Goal: Task Accomplishment & Management: Manage account settings

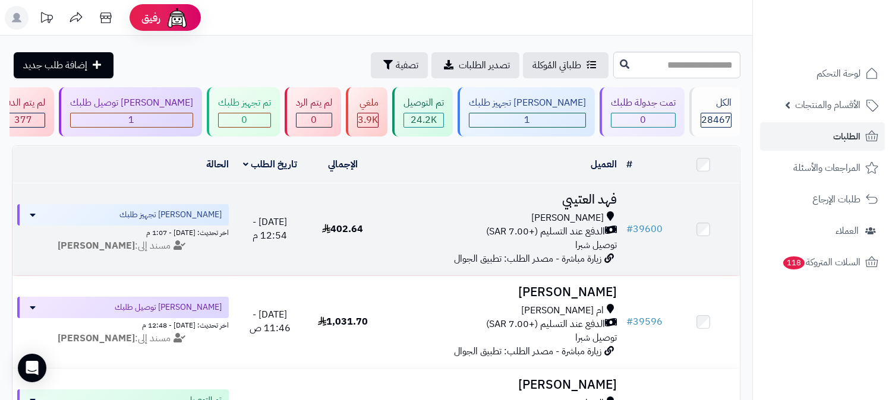
click at [581, 203] on h3 "فهد العتيبي" at bounding box center [500, 200] width 233 height 14
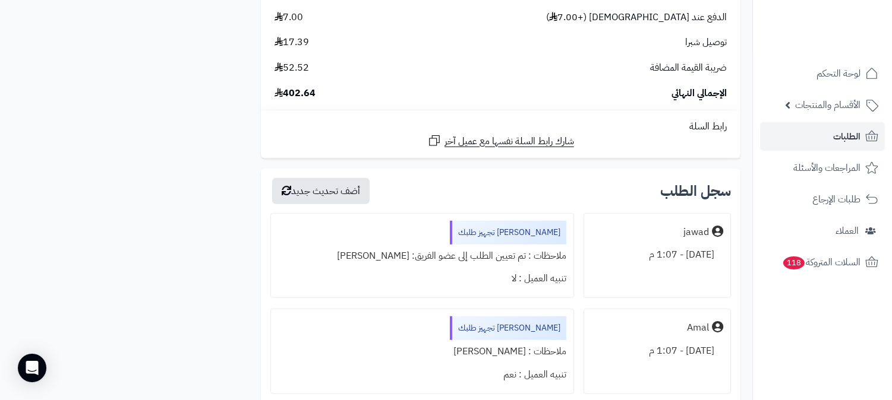
scroll to position [1849, 0]
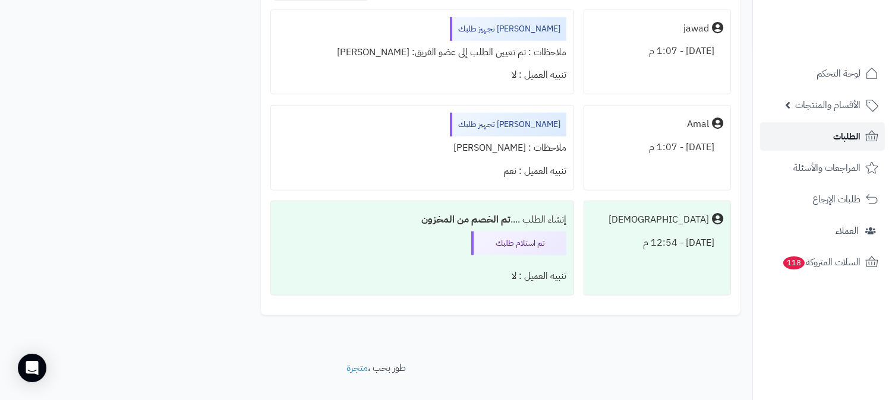
click at [847, 131] on span "الطلبات" at bounding box center [846, 136] width 27 height 17
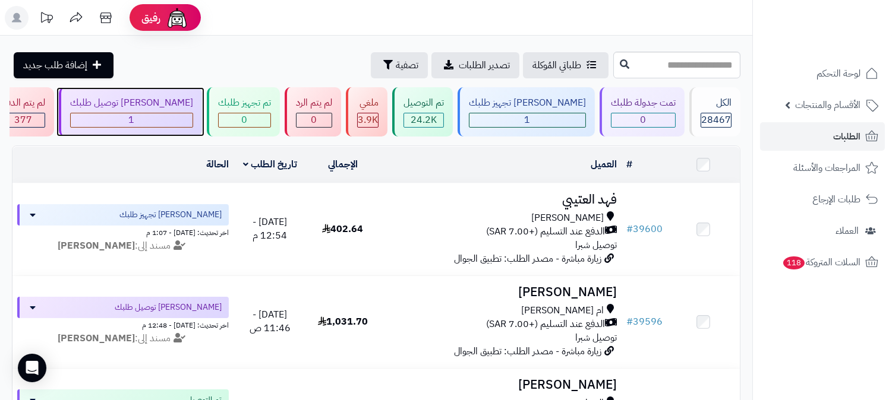
click at [193, 109] on div "[PERSON_NAME] توصيل طلبك" at bounding box center [131, 103] width 123 height 14
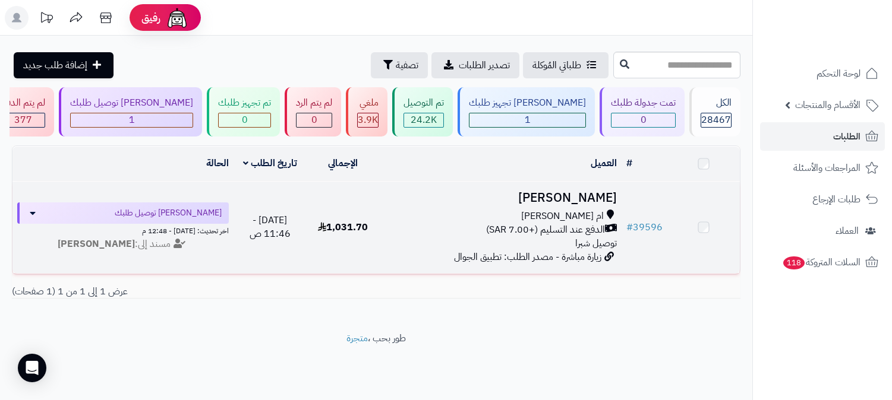
scroll to position [1, 0]
click at [616, 204] on h3 "[PERSON_NAME]" at bounding box center [500, 200] width 233 height 14
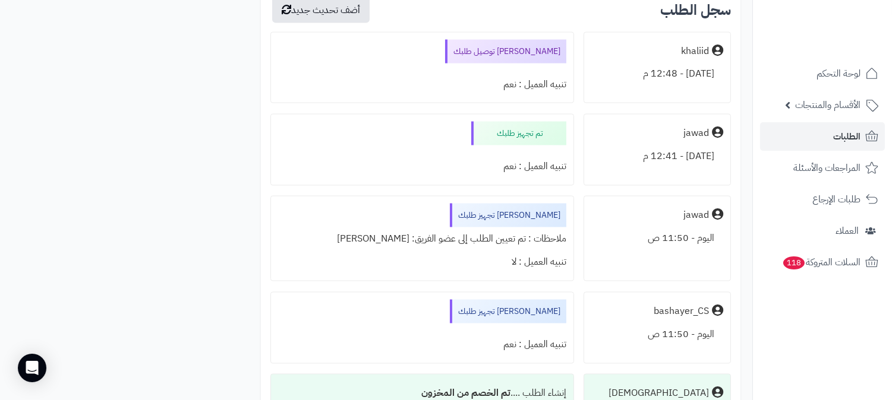
scroll to position [3506, 0]
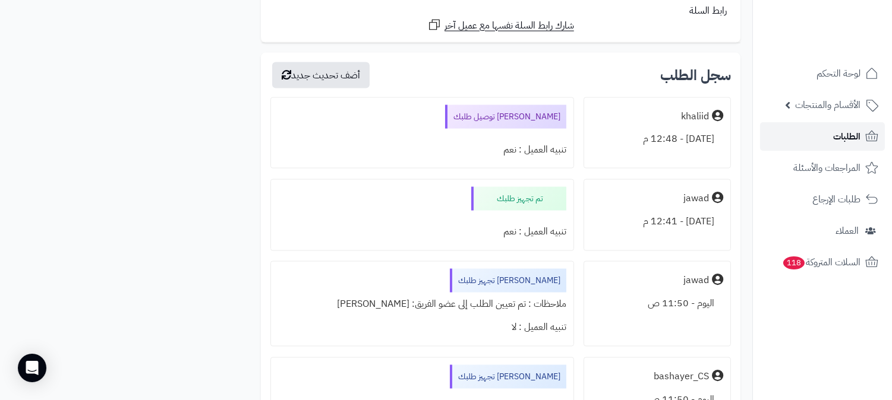
click at [865, 122] on link "الطلبات" at bounding box center [822, 136] width 125 height 29
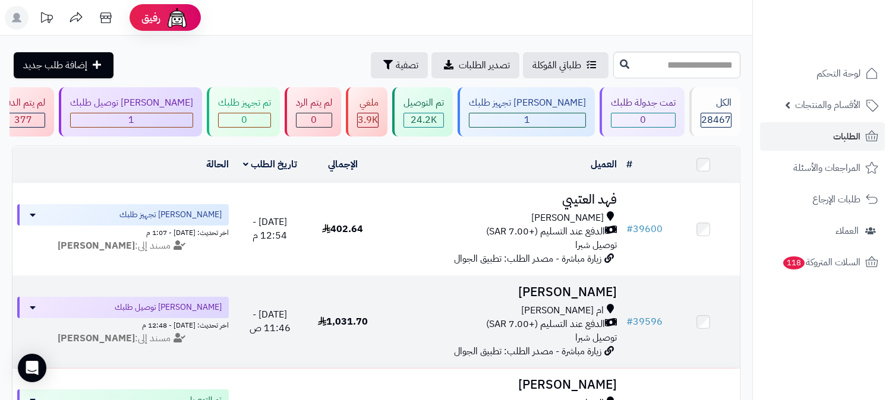
click at [576, 288] on h3 "[PERSON_NAME]" at bounding box center [500, 293] width 233 height 14
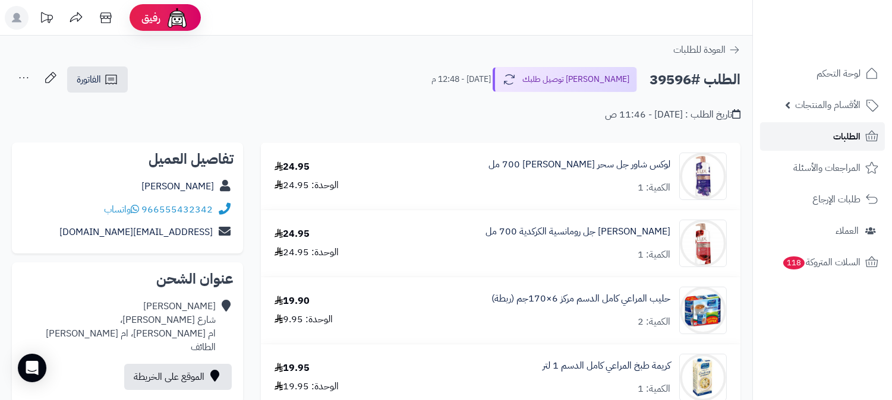
click at [857, 141] on span "الطلبات" at bounding box center [846, 136] width 27 height 17
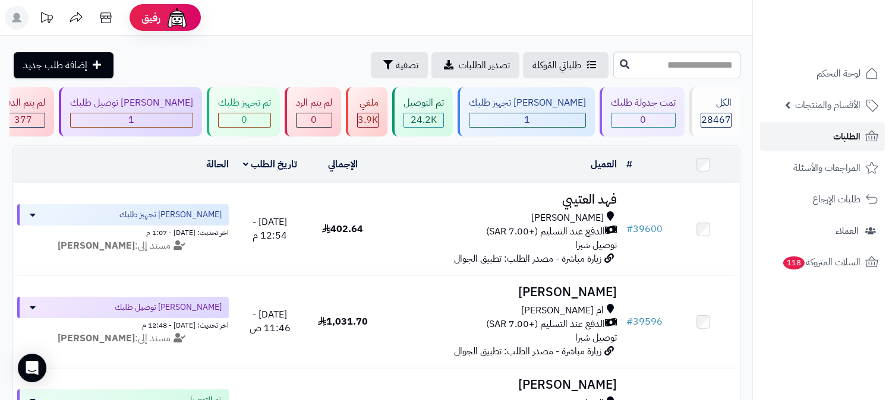
click at [857, 141] on span "الطلبات" at bounding box center [846, 136] width 27 height 17
click at [856, 128] on span "الطلبات" at bounding box center [846, 136] width 27 height 17
click at [839, 140] on span "الطلبات" at bounding box center [846, 136] width 27 height 17
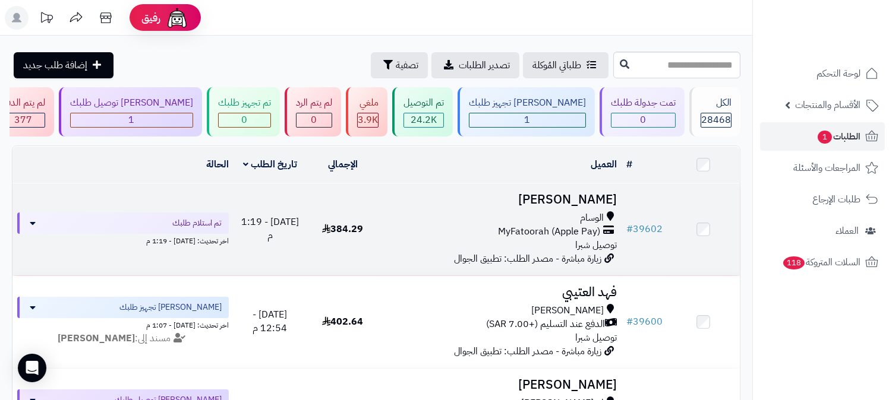
click at [581, 197] on h3 "[PERSON_NAME]" at bounding box center [500, 200] width 233 height 14
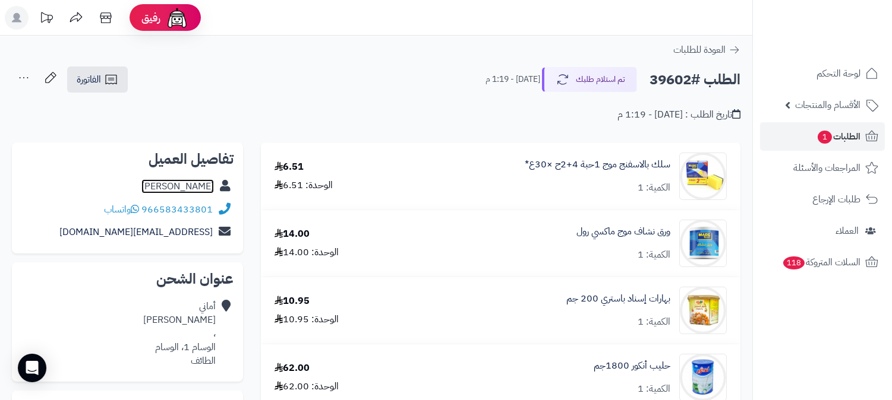
click at [185, 184] on link "أماني الطلحي" at bounding box center [177, 186] width 72 height 14
click at [674, 75] on h2 "الطلب #39602" at bounding box center [694, 80] width 91 height 24
copy h2 "39602"
click at [830, 131] on span "الطلبات 1" at bounding box center [838, 136] width 44 height 17
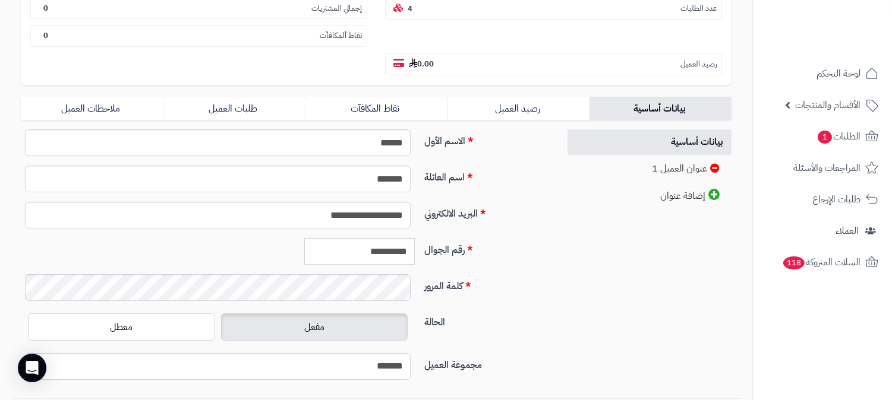
scroll to position [264, 0]
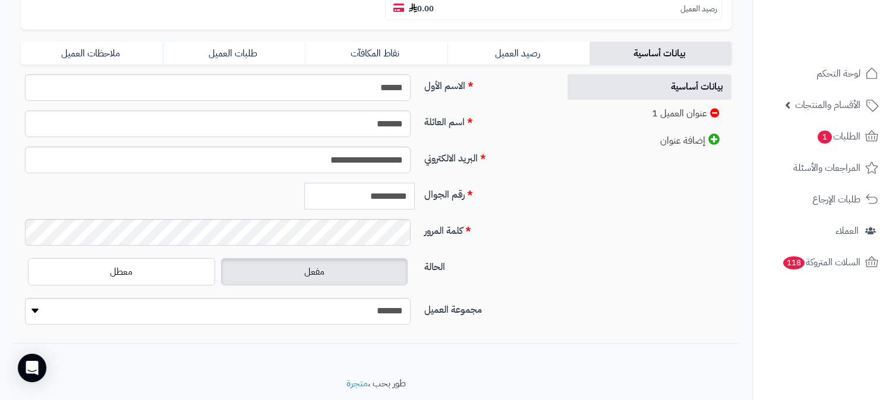
drag, startPoint x: 355, startPoint y: 168, endPoint x: 406, endPoint y: 171, distance: 50.6
click at [408, 183] on input "**********" at bounding box center [359, 196] width 111 height 27
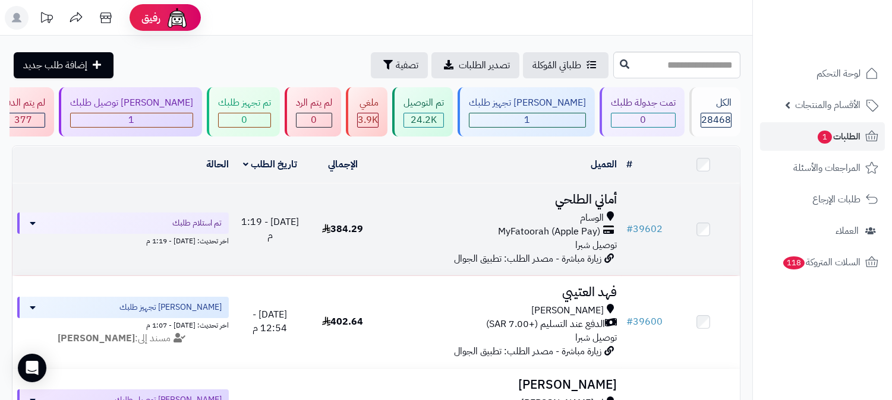
click at [608, 199] on h3 "أماني الطلحي" at bounding box center [500, 200] width 233 height 14
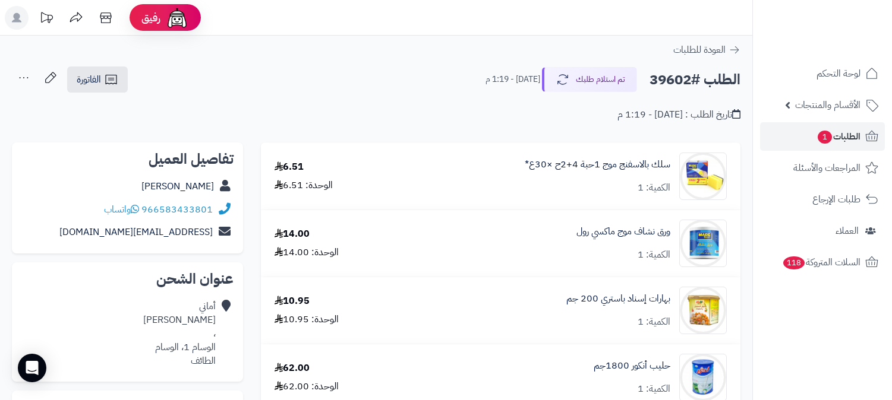
click at [611, 78] on button "تم استلام طلبك" at bounding box center [589, 79] width 95 height 25
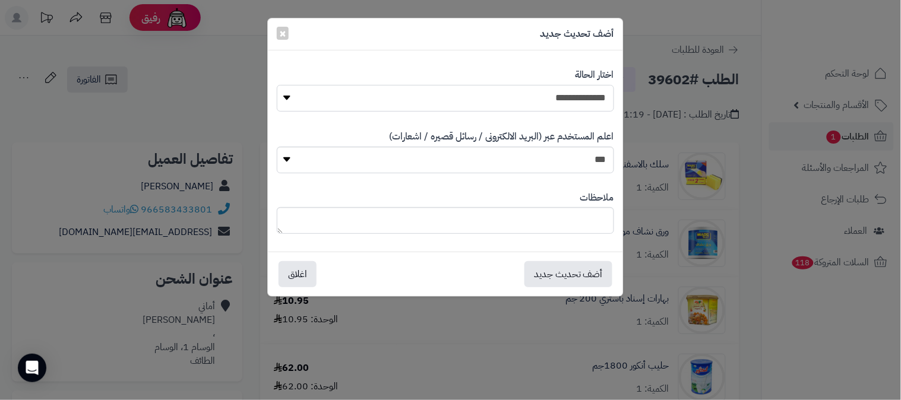
click at [586, 98] on select "**********" at bounding box center [446, 98] width 338 height 27
select select "*"
click at [277, 85] on select "**********" at bounding box center [446, 98] width 338 height 27
click at [581, 278] on button "أضف تحديث جديد" at bounding box center [569, 274] width 88 height 26
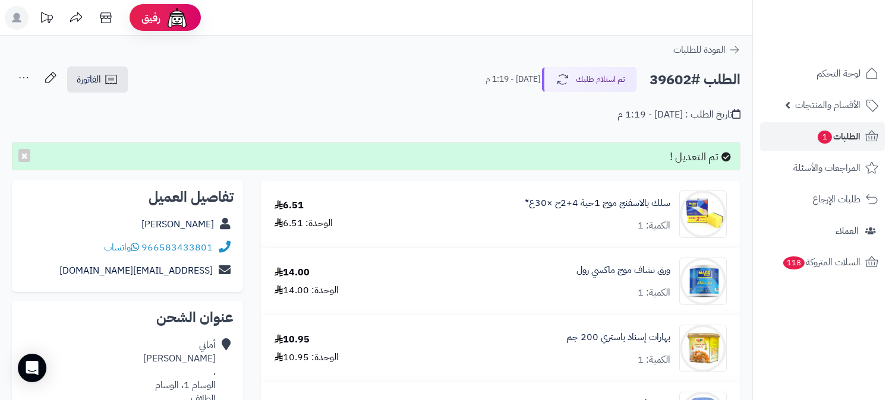
click at [24, 77] on icon at bounding box center [24, 78] width 24 height 24
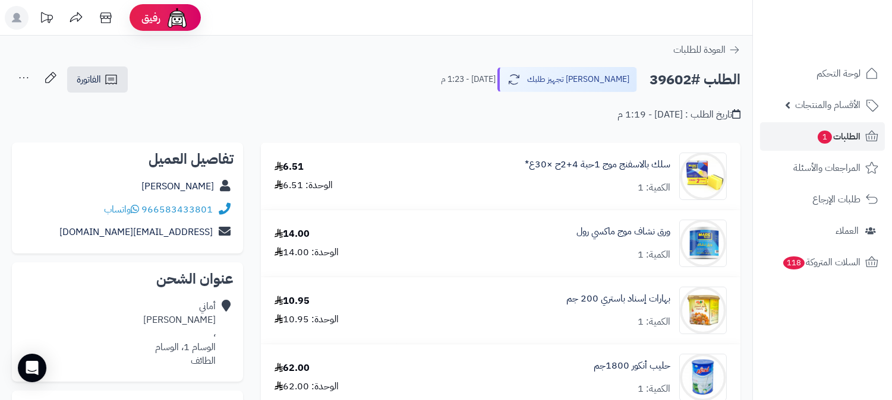
click at [26, 76] on icon at bounding box center [24, 78] width 24 height 24
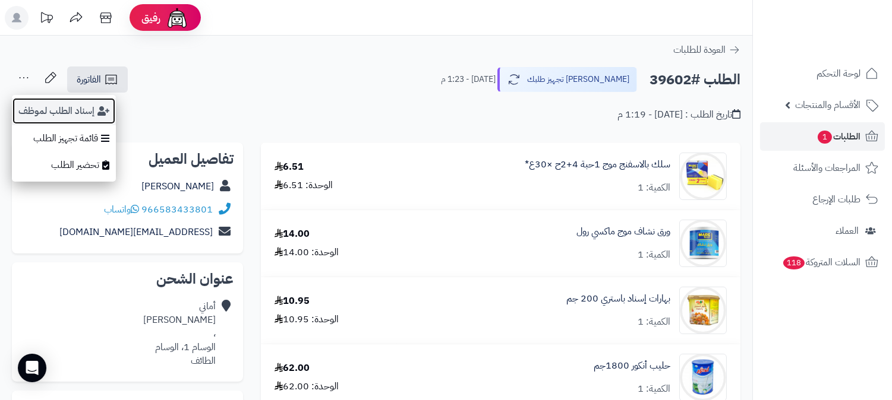
click at [43, 102] on button "إسناد الطلب لموظف" at bounding box center [64, 110] width 104 height 27
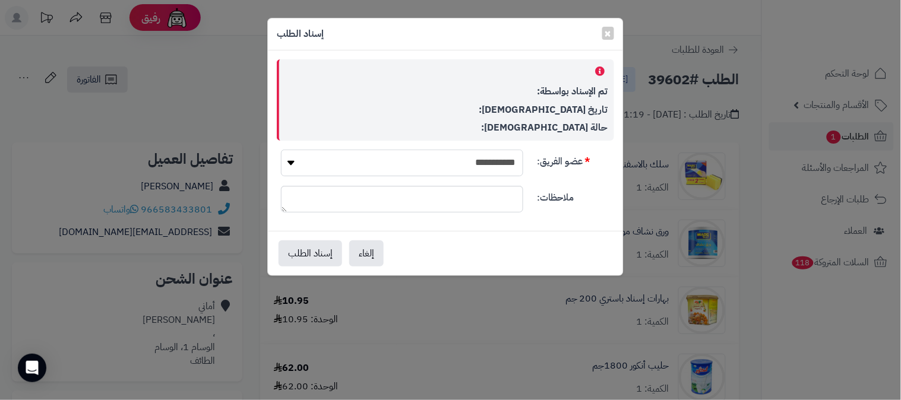
click at [502, 162] on select "**********" at bounding box center [402, 163] width 242 height 27
select select "**"
click at [281, 150] on select "**********" at bounding box center [402, 163] width 242 height 27
click at [309, 250] on button "إسناد الطلب" at bounding box center [311, 253] width 64 height 26
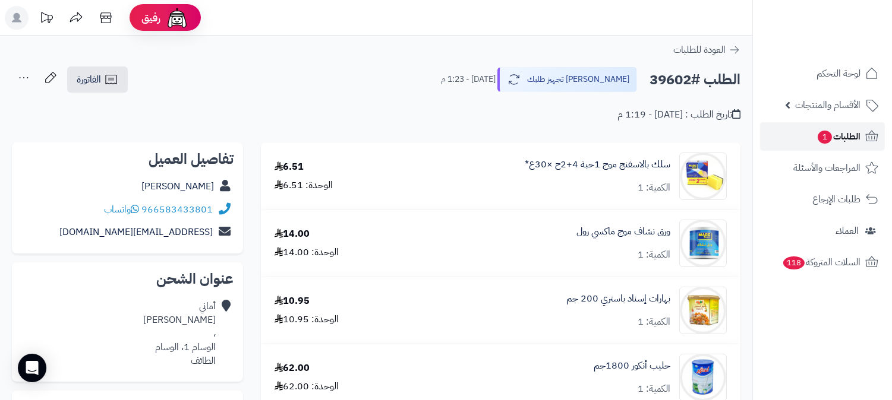
click at [841, 134] on span "الطلبات 1" at bounding box center [838, 136] width 44 height 17
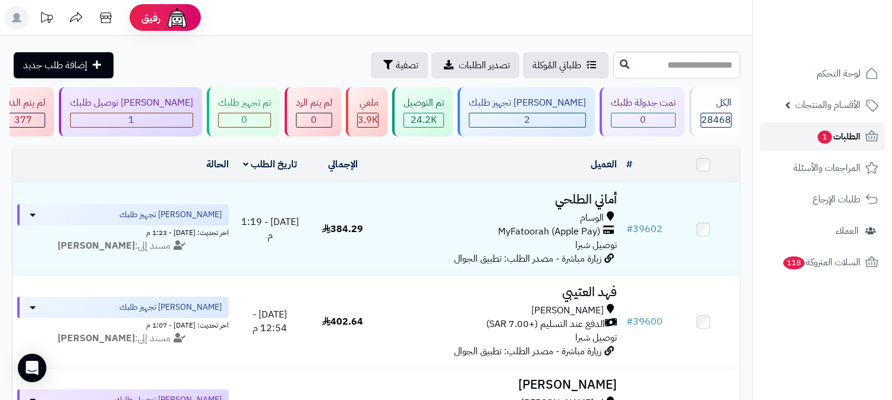
click at [846, 137] on span "الطلبات 1" at bounding box center [838, 136] width 44 height 17
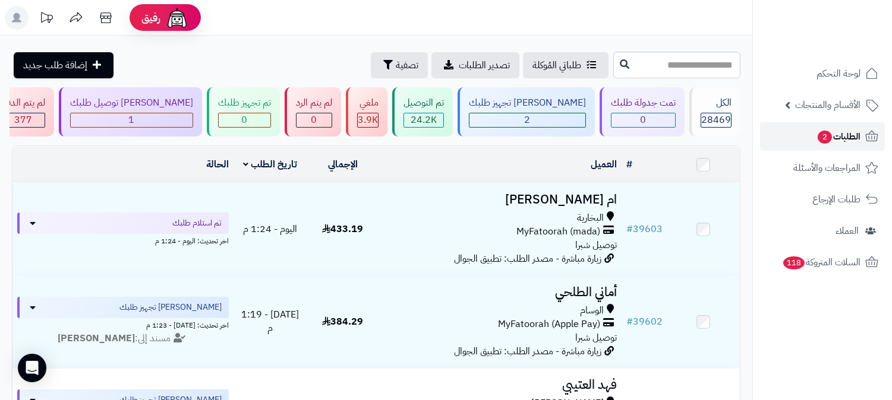
click at [848, 135] on span "الطلبات 2" at bounding box center [838, 136] width 44 height 17
click at [832, 135] on span "الطلبات 2" at bounding box center [838, 136] width 44 height 17
click at [849, 135] on span "الطلبات 2" at bounding box center [838, 136] width 44 height 17
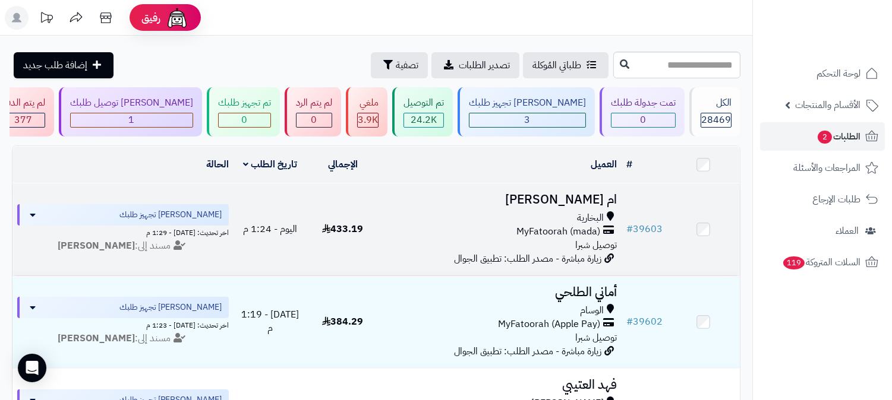
click at [604, 197] on h3 "ام ربيع زعفراني" at bounding box center [500, 200] width 233 height 14
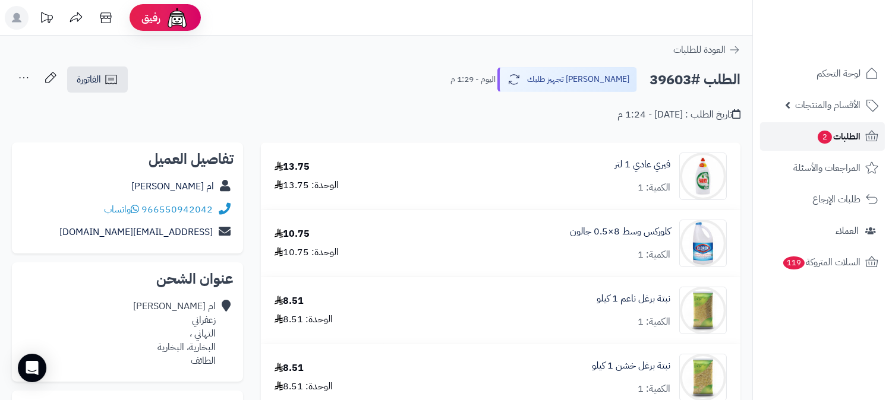
click at [830, 134] on span "2" at bounding box center [825, 137] width 14 height 13
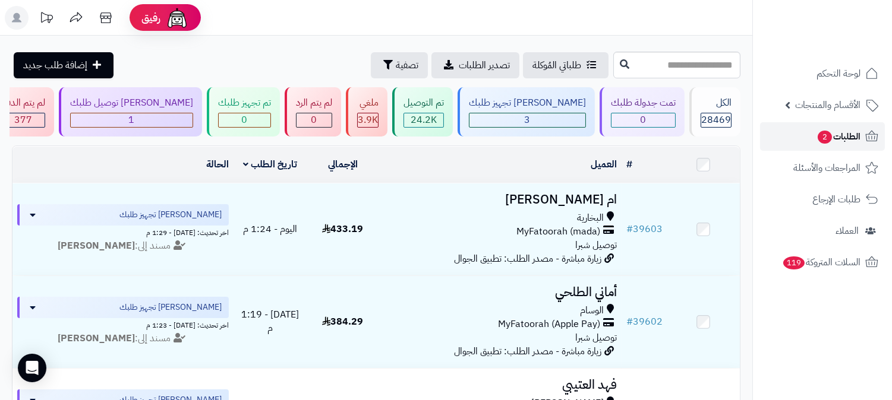
click at [844, 134] on span "الطلبات 2" at bounding box center [838, 136] width 44 height 17
click at [853, 139] on span "الطلبات 2" at bounding box center [838, 136] width 44 height 17
click at [814, 76] on link "لوحة التحكم" at bounding box center [822, 73] width 125 height 29
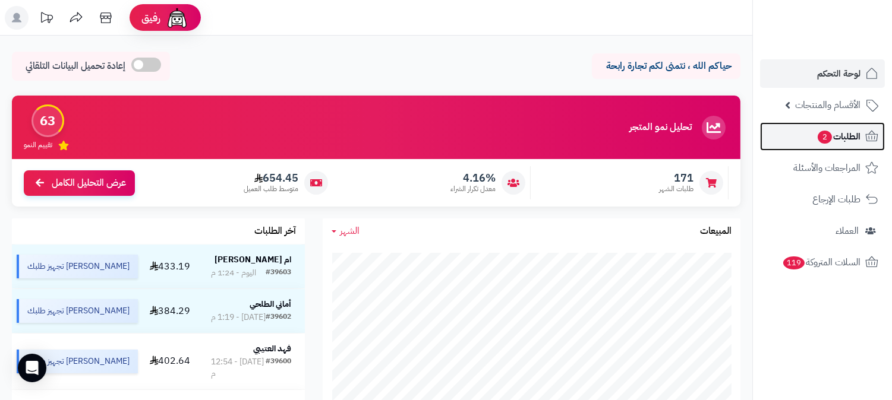
click at [849, 133] on span "الطلبات 2" at bounding box center [838, 136] width 44 height 17
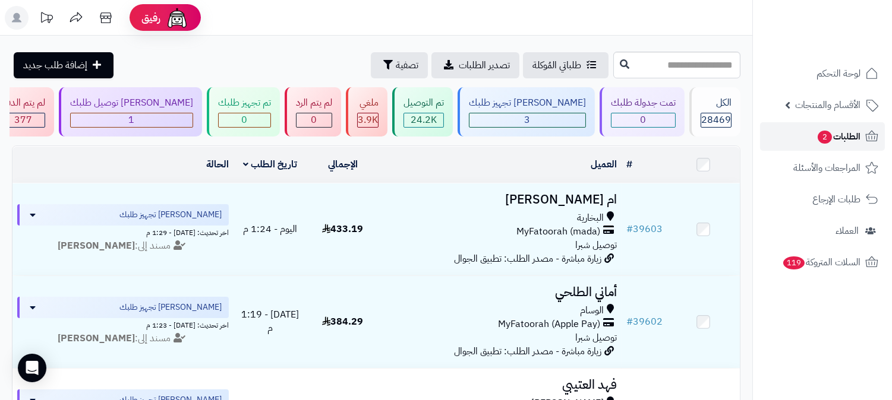
click at [837, 133] on span "الطلبات 2" at bounding box center [838, 136] width 44 height 17
click at [830, 139] on span "2" at bounding box center [825, 137] width 14 height 13
click at [829, 137] on span "2" at bounding box center [825, 137] width 14 height 13
click at [865, 137] on icon at bounding box center [872, 137] width 14 height 14
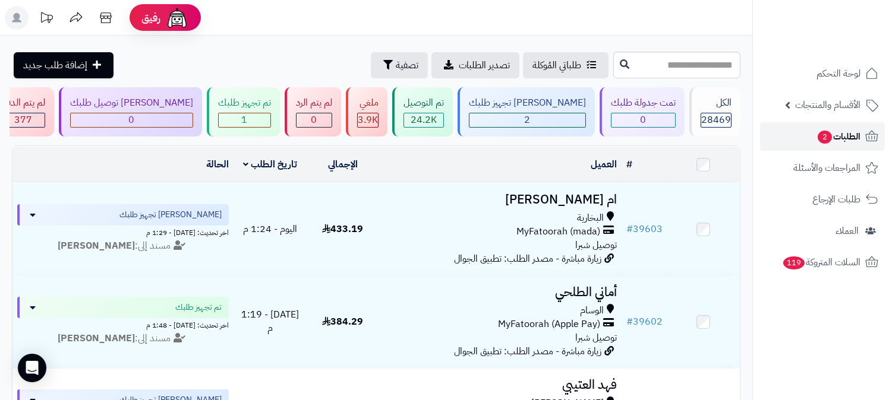
click at [862, 139] on link "الطلبات 2" at bounding box center [822, 136] width 125 height 29
click at [857, 140] on span "الطلبات 2" at bounding box center [838, 136] width 44 height 17
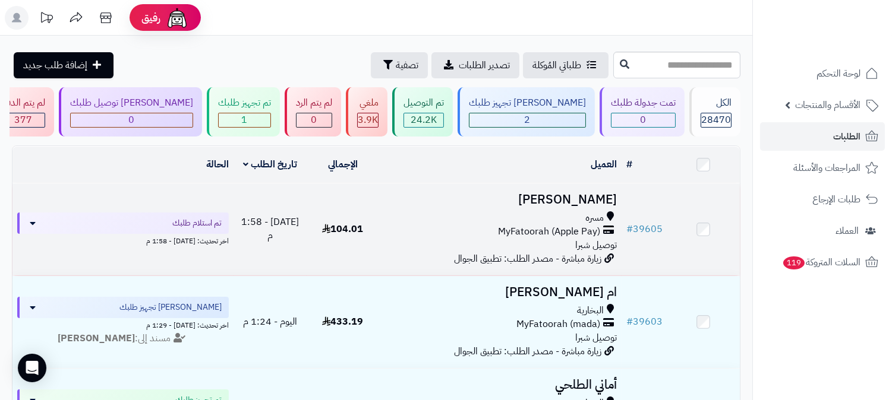
click at [567, 220] on div "مسره" at bounding box center [500, 219] width 233 height 14
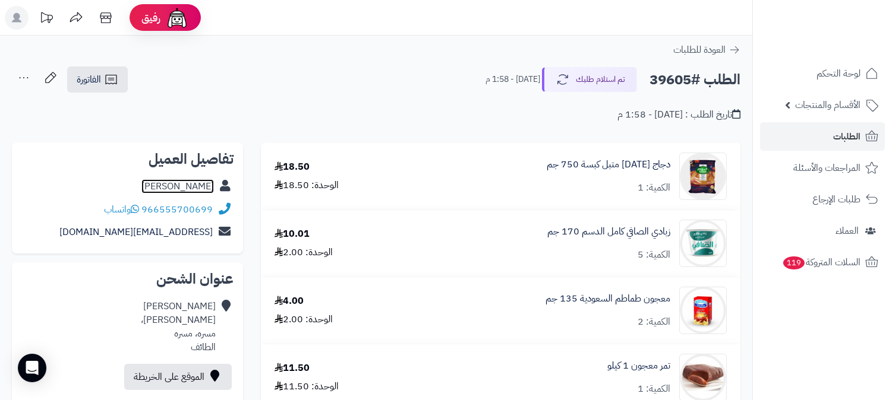
click at [180, 180] on link "[PERSON_NAME]" at bounding box center [177, 186] width 72 height 14
click at [676, 78] on h2 "الطلب #39605" at bounding box center [694, 80] width 91 height 24
copy h2 "39605"
click at [815, 134] on link "الطلبات" at bounding box center [822, 136] width 125 height 29
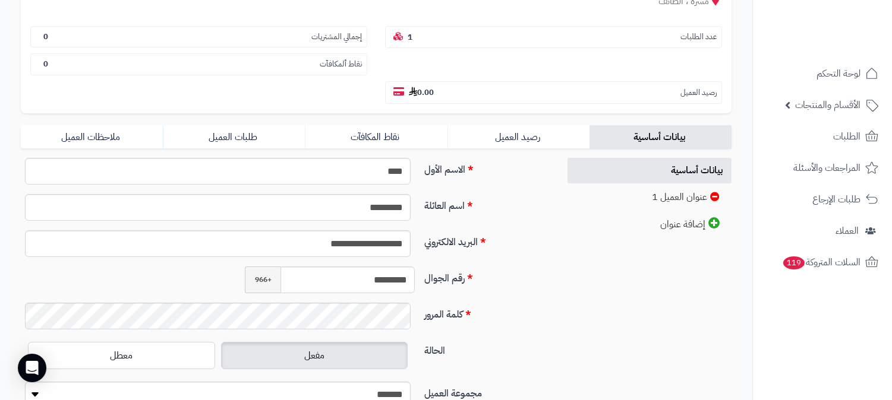
scroll to position [198, 0]
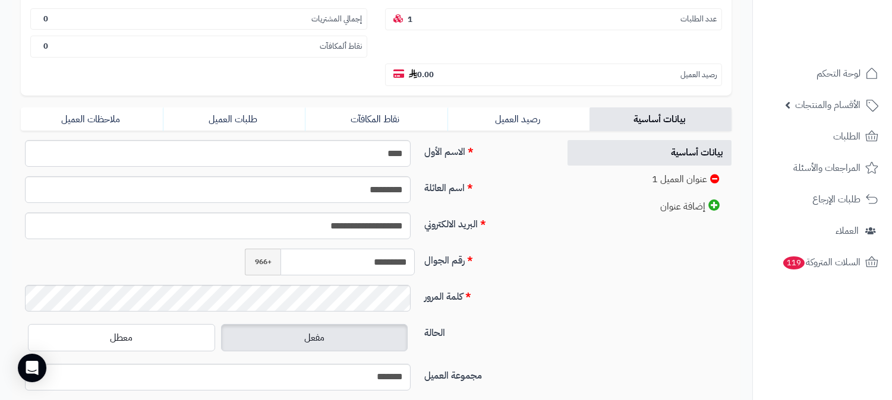
click at [377, 249] on input "*********" at bounding box center [347, 262] width 134 height 27
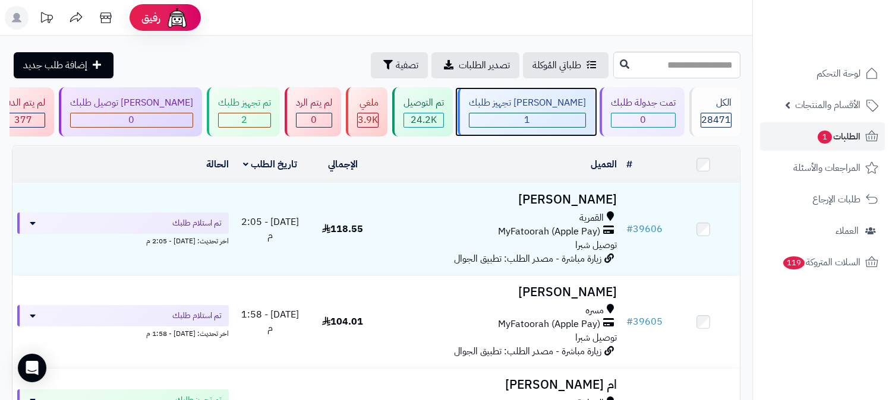
click at [531, 118] on span "1" at bounding box center [528, 120] width 6 height 14
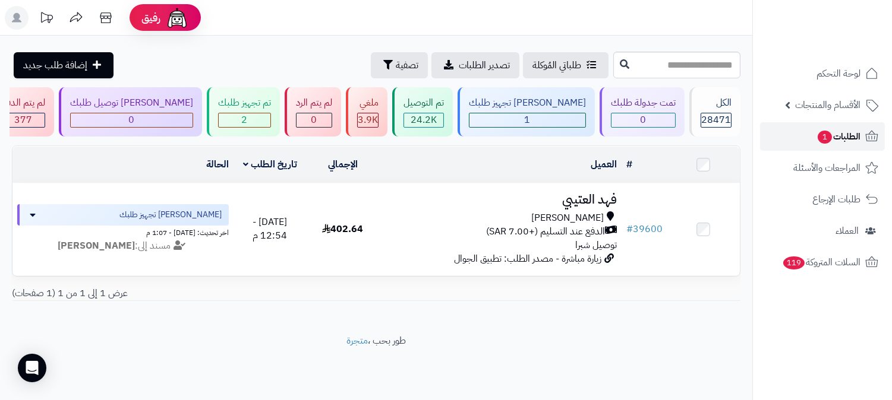
click at [822, 131] on span "1" at bounding box center [825, 137] width 14 height 13
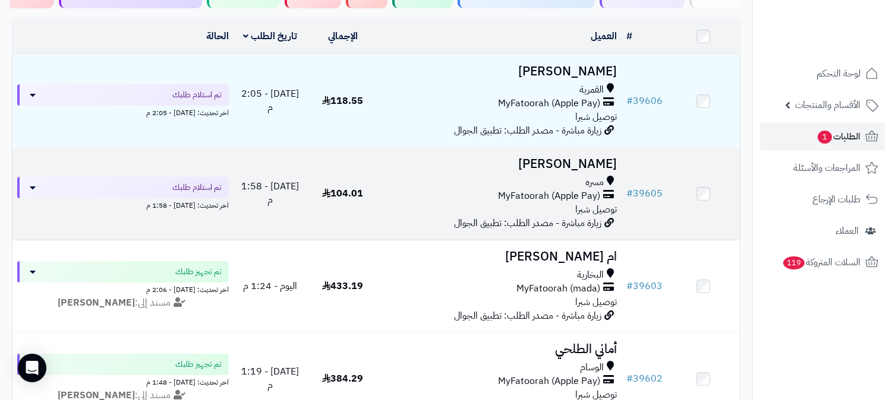
scroll to position [132, 0]
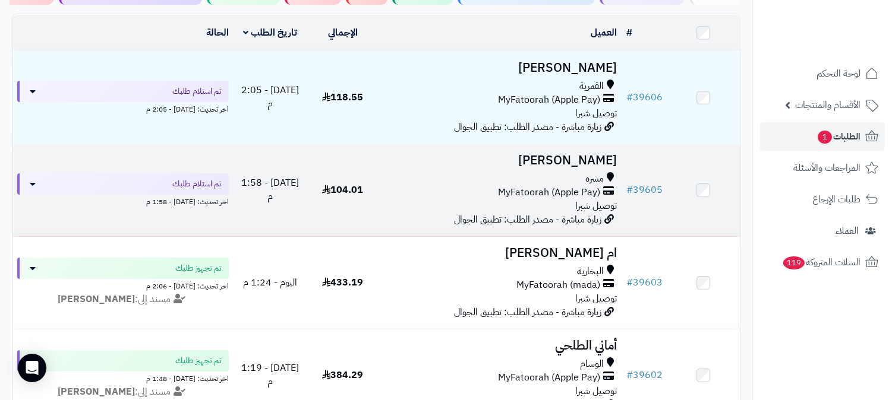
click at [587, 165] on h3 "[PERSON_NAME]" at bounding box center [500, 161] width 233 height 14
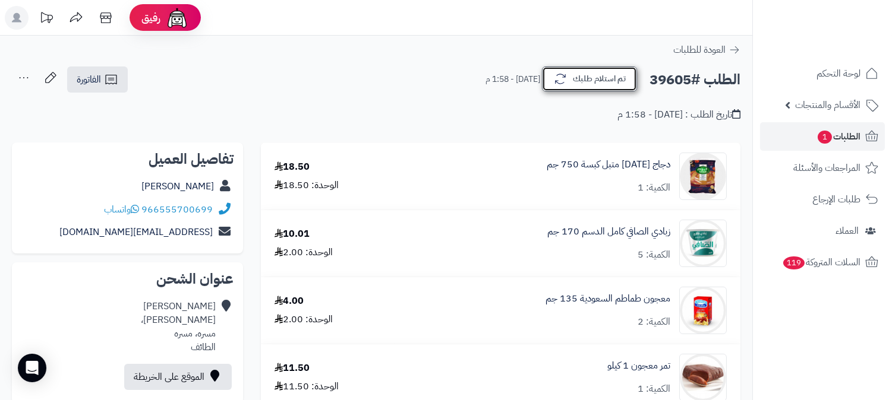
click at [576, 77] on button "تم استلام طلبك" at bounding box center [589, 79] width 95 height 25
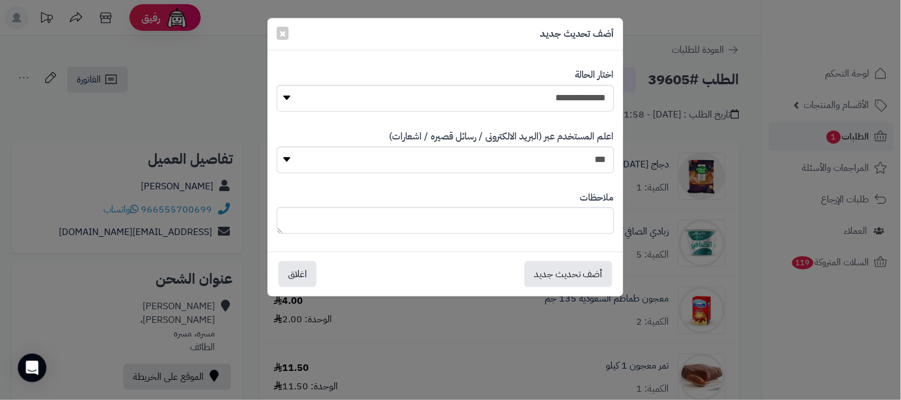
click at [581, 84] on div "**********" at bounding box center [446, 89] width 338 height 61
drag, startPoint x: 585, startPoint y: 93, endPoint x: 581, endPoint y: 111, distance: 17.7
click at [585, 93] on select "**********" at bounding box center [446, 98] width 338 height 27
select select "*"
click at [277, 85] on select "**********" at bounding box center [446, 98] width 338 height 27
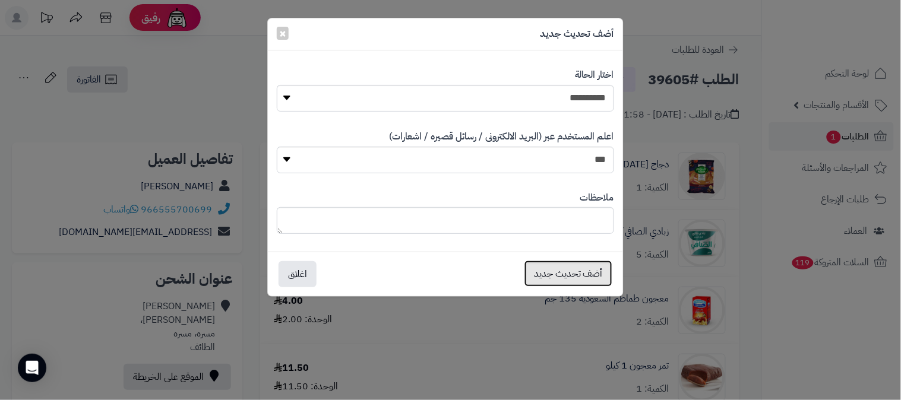
click at [563, 274] on button "أضف تحديث جديد" at bounding box center [569, 274] width 88 height 26
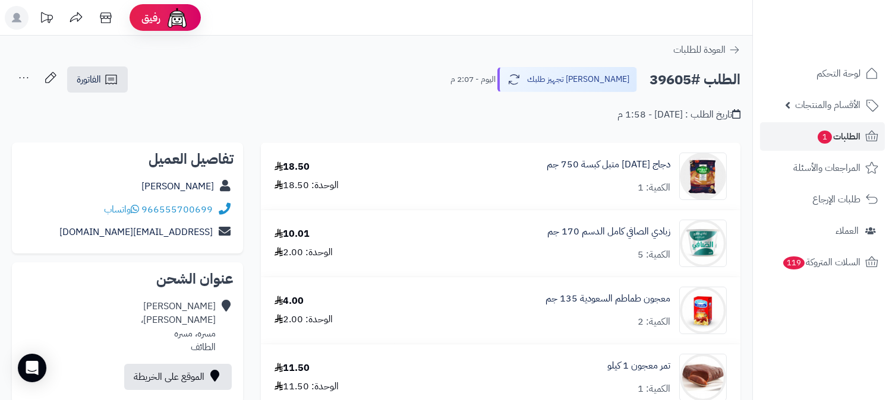
click at [24, 72] on icon at bounding box center [24, 78] width 24 height 24
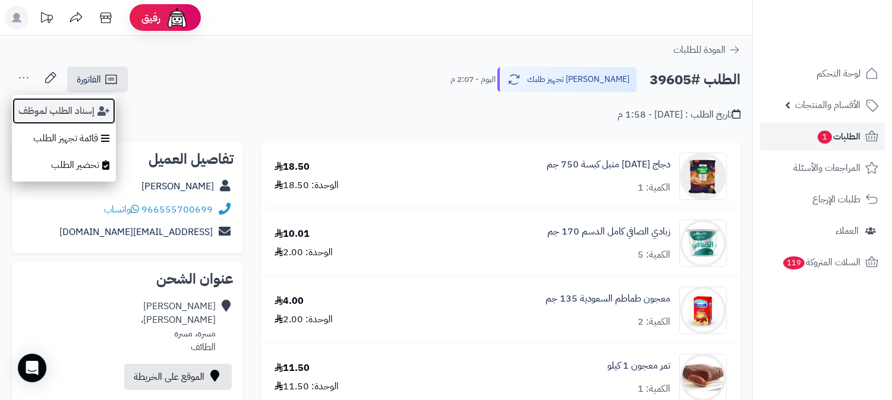
click at [36, 109] on button "إسناد الطلب لموظف" at bounding box center [64, 110] width 104 height 27
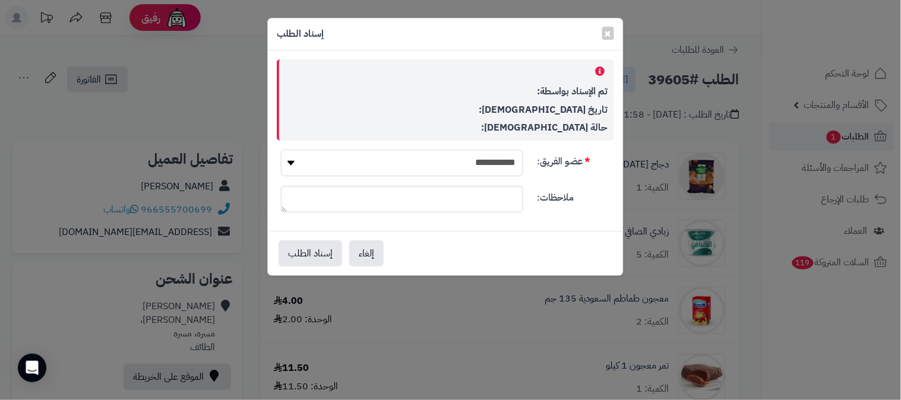
click at [492, 161] on select "**********" at bounding box center [402, 163] width 242 height 27
select select "**"
click at [281, 150] on select "**********" at bounding box center [402, 163] width 242 height 27
click at [314, 251] on button "إسناد الطلب" at bounding box center [311, 253] width 64 height 26
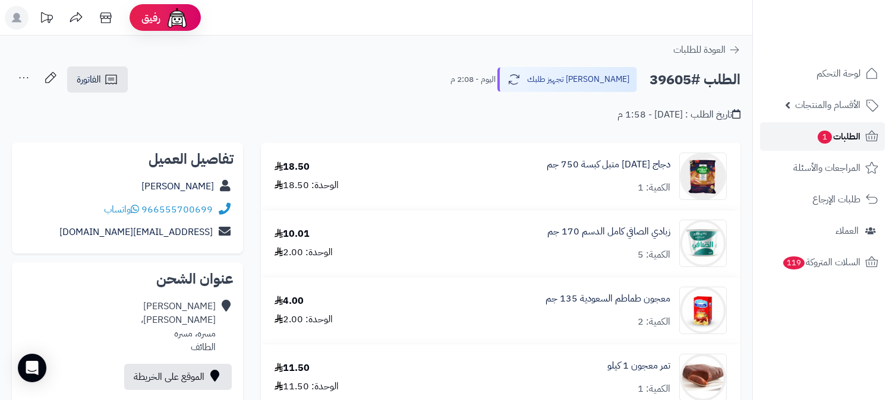
click at [865, 134] on icon at bounding box center [872, 137] width 14 height 14
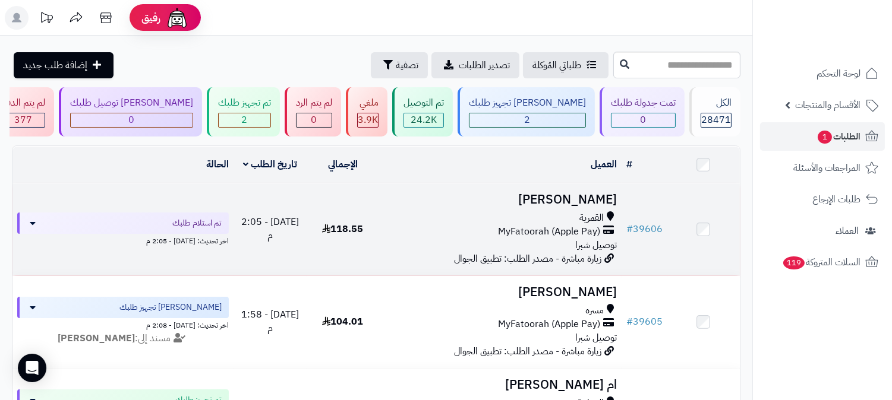
click at [579, 193] on h3 "[PERSON_NAME]" at bounding box center [500, 200] width 233 height 14
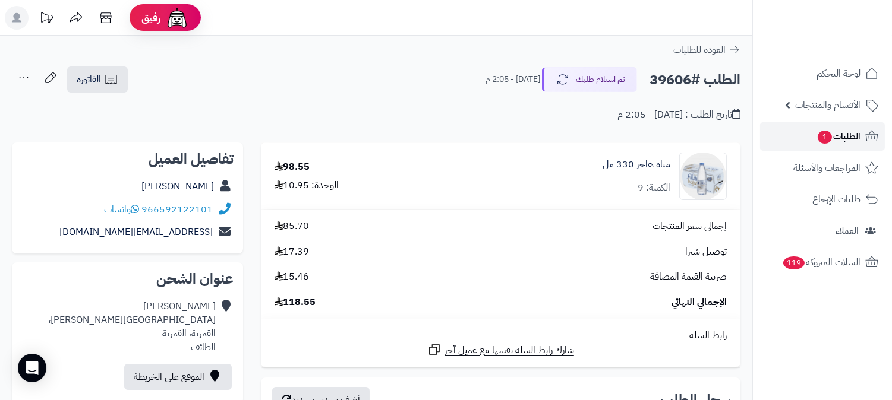
click at [845, 137] on span "الطلبات 1" at bounding box center [838, 136] width 44 height 17
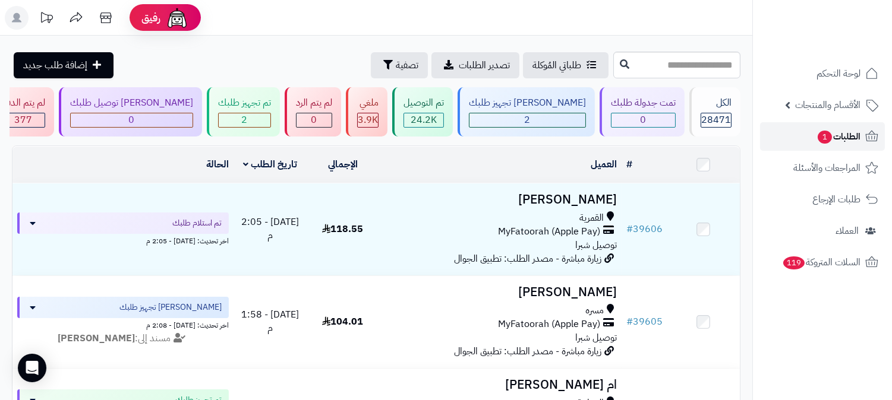
click at [835, 137] on span "الطلبات 1" at bounding box center [838, 136] width 44 height 17
click at [847, 137] on span "الطلبات 1" at bounding box center [838, 136] width 44 height 17
click at [847, 134] on span "الطلبات 1" at bounding box center [838, 136] width 44 height 17
click at [845, 128] on span "الطلبات 1" at bounding box center [838, 136] width 44 height 17
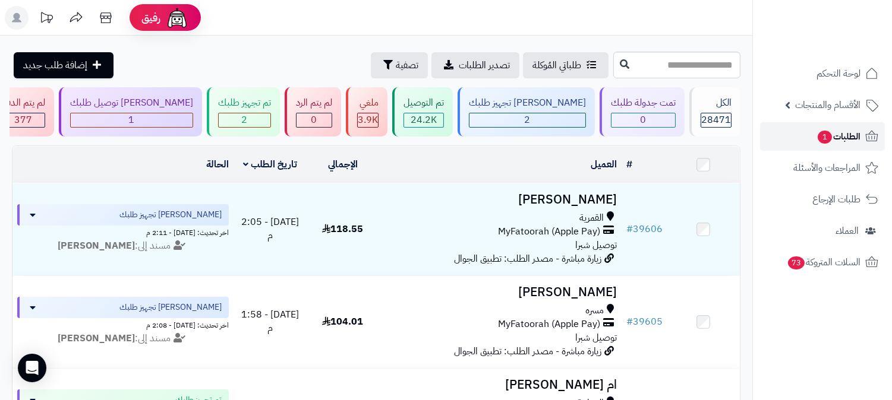
drag, startPoint x: 0, startPoint y: 0, endPoint x: 843, endPoint y: 128, distance: 852.2
click at [843, 128] on span "الطلبات 1" at bounding box center [838, 136] width 44 height 17
click at [847, 125] on link "الطلبات 1" at bounding box center [822, 136] width 125 height 29
click at [829, 134] on span "1" at bounding box center [825, 138] width 15 height 14
click at [846, 68] on span "لوحة التحكم" at bounding box center [838, 73] width 43 height 17
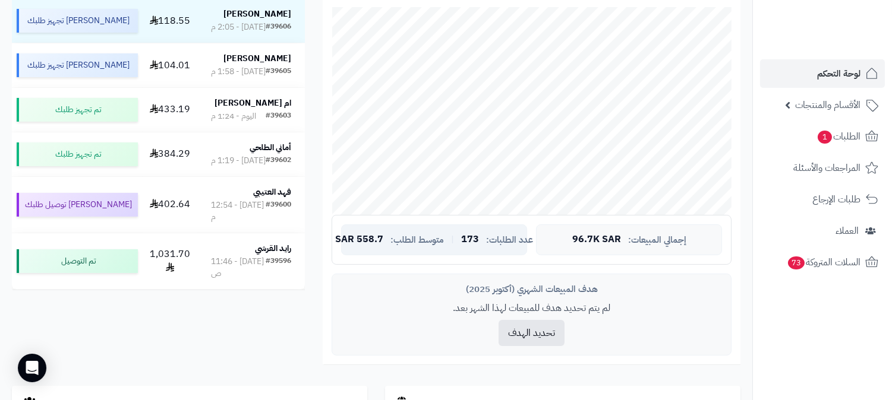
scroll to position [264, 0]
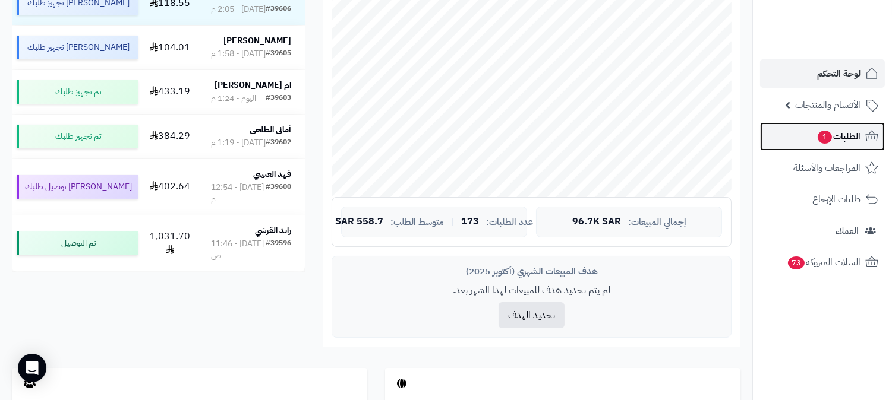
click at [857, 131] on span "الطلبات 1" at bounding box center [838, 136] width 44 height 17
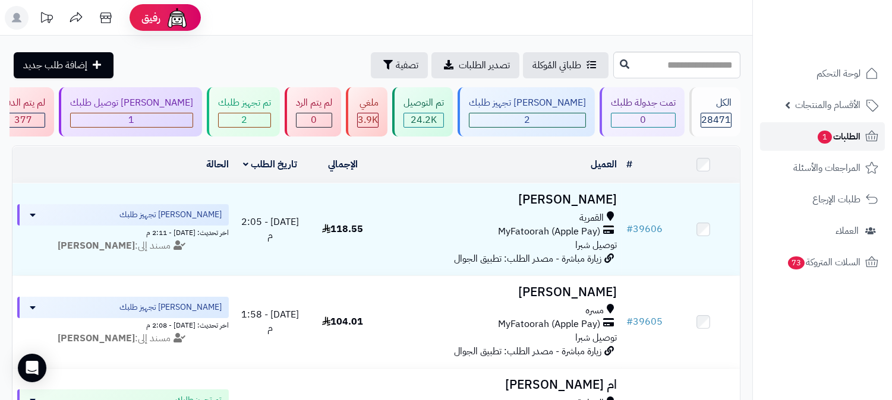
click at [850, 131] on span "الطلبات 1" at bounding box center [838, 136] width 44 height 17
click at [838, 138] on span "الطلبات 1" at bounding box center [838, 136] width 44 height 17
click at [848, 138] on span "الطلبات 1" at bounding box center [838, 136] width 44 height 17
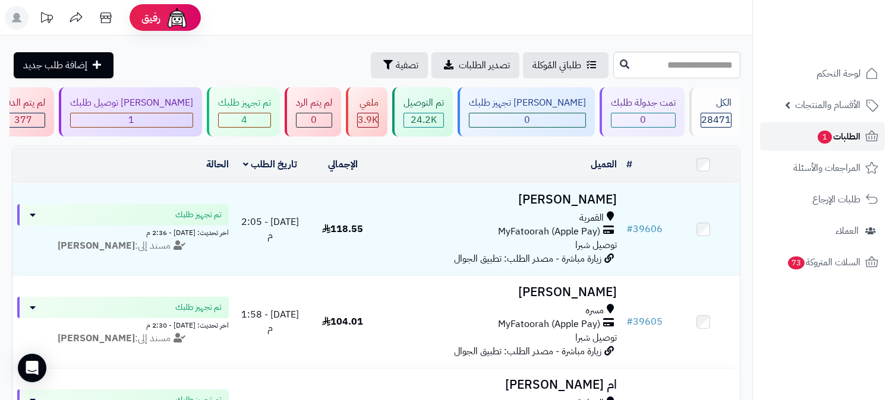
click at [832, 133] on span "الطلبات 1" at bounding box center [838, 136] width 44 height 17
click at [844, 137] on span "الطلبات 1" at bounding box center [838, 136] width 44 height 17
click at [854, 134] on span "الطلبات 1" at bounding box center [838, 136] width 44 height 17
click at [870, 134] on icon at bounding box center [872, 137] width 14 height 14
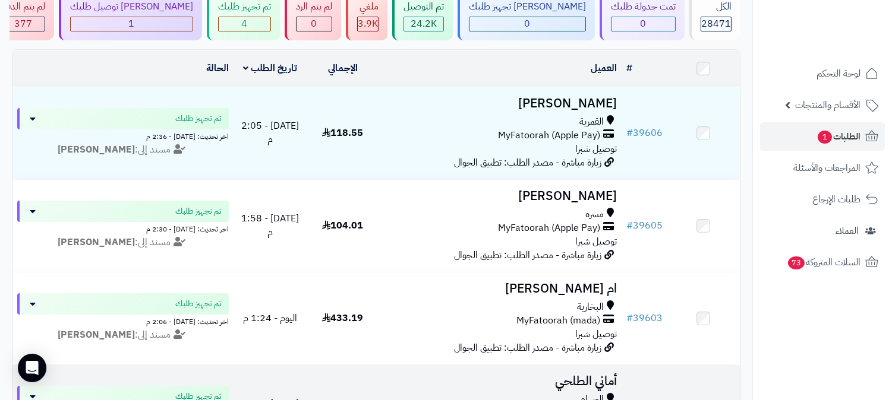
scroll to position [198, 0]
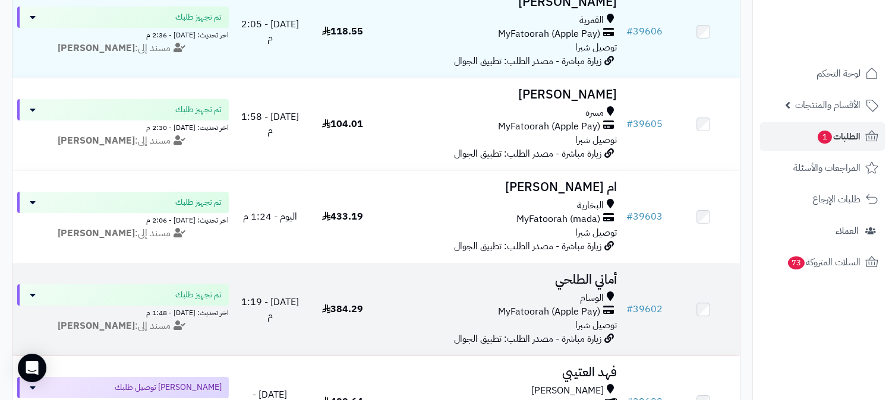
click at [592, 292] on span "الوسام" at bounding box center [592, 299] width 24 height 14
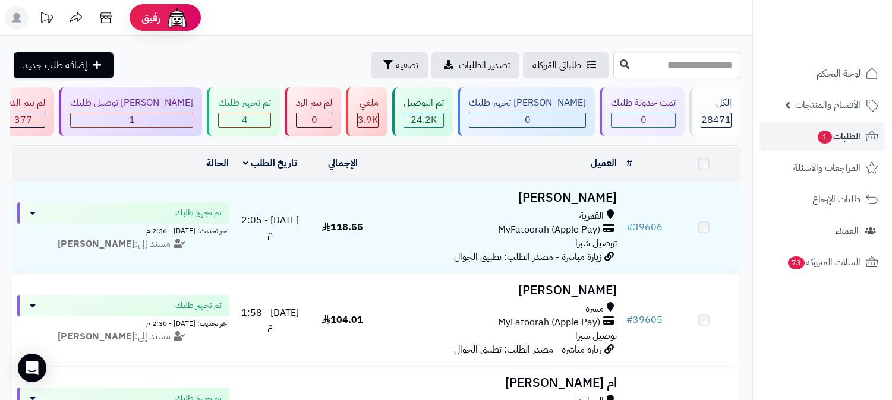
scroll to position [198, 0]
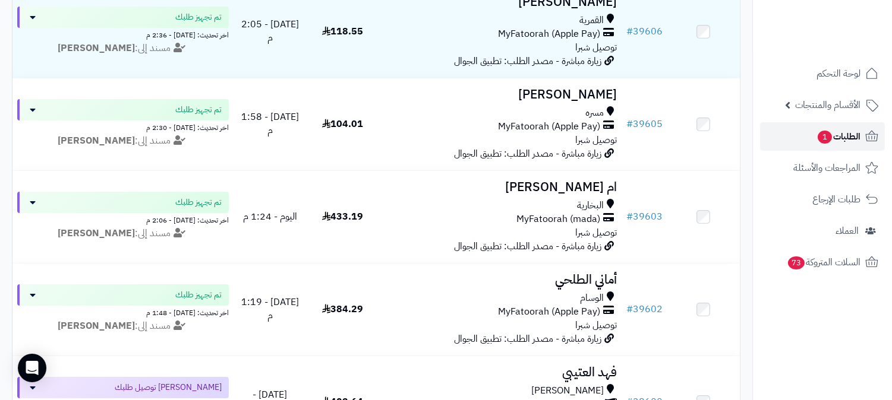
click at [838, 137] on span "الطلبات 1" at bounding box center [838, 136] width 44 height 17
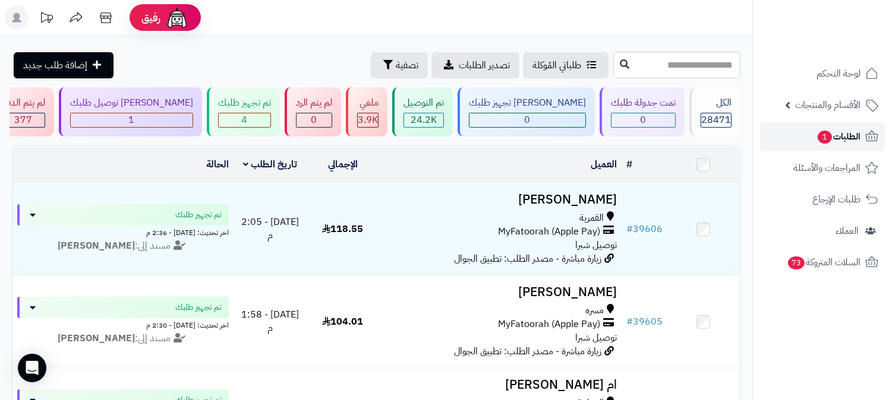
click at [857, 133] on span "الطلبات 1" at bounding box center [838, 136] width 44 height 17
click at [856, 130] on span "الطلبات 1" at bounding box center [838, 136] width 44 height 17
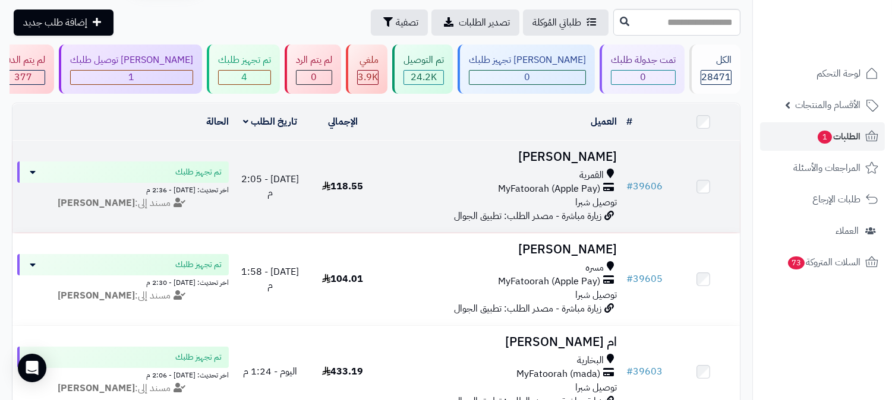
scroll to position [66, 0]
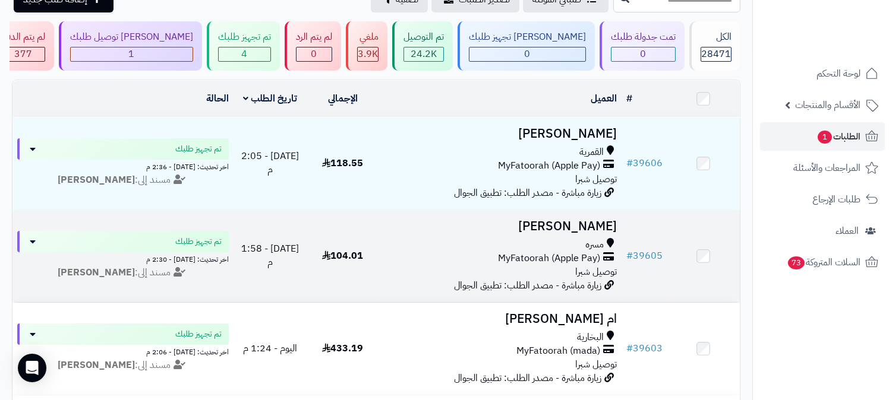
click at [579, 220] on h3 "[PERSON_NAME]" at bounding box center [500, 227] width 233 height 14
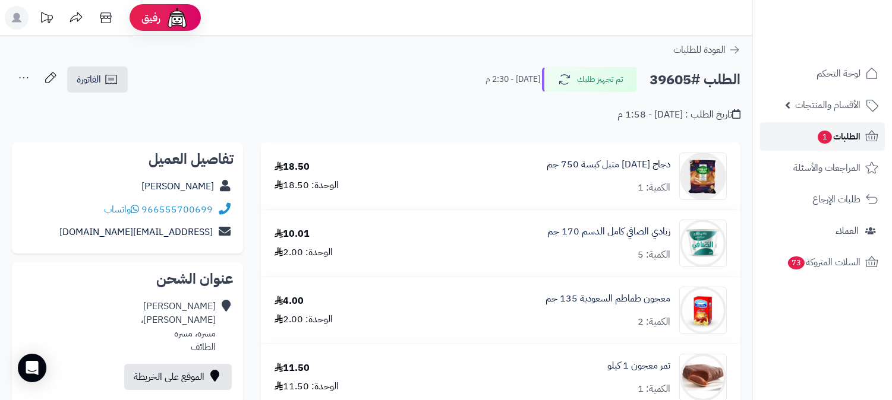
click at [860, 133] on span "الطلبات 1" at bounding box center [838, 136] width 44 height 17
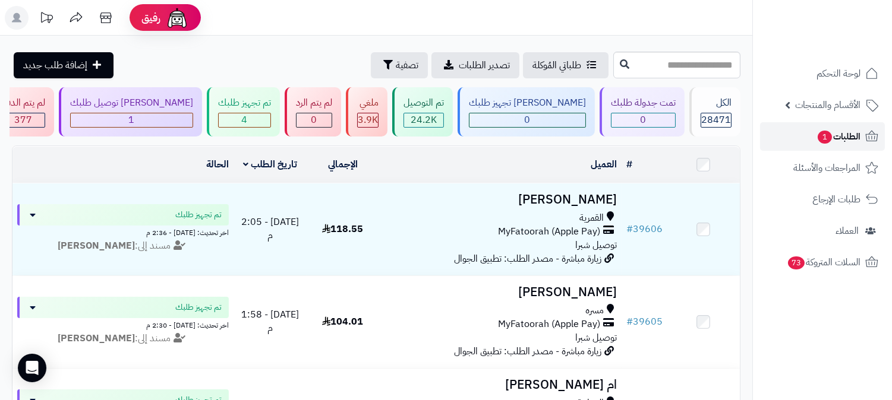
click at [838, 137] on span "الطلبات 1" at bounding box center [838, 136] width 44 height 17
click at [848, 134] on span "الطلبات 1" at bounding box center [838, 136] width 44 height 17
click at [852, 140] on span "الطلبات 1" at bounding box center [838, 136] width 44 height 17
click at [857, 131] on span "الطلبات 1" at bounding box center [838, 136] width 44 height 17
click at [823, 138] on link "الطلبات" at bounding box center [822, 136] width 125 height 29
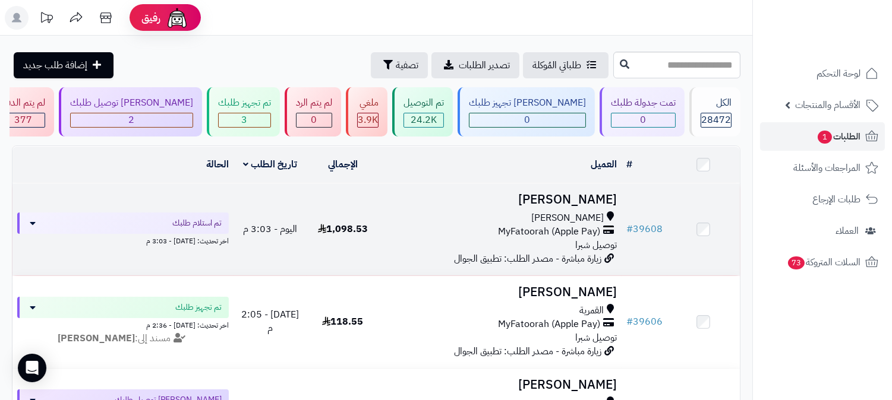
click at [596, 193] on h3 "متعب العتيبي" at bounding box center [500, 200] width 233 height 14
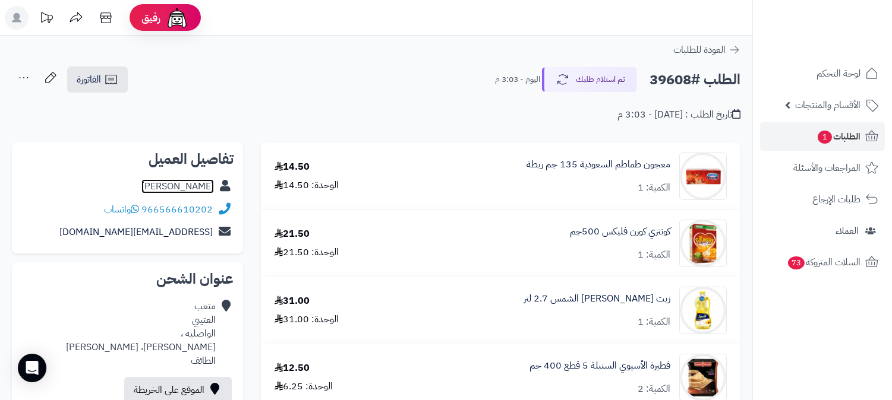
click at [174, 185] on link "[PERSON_NAME]" at bounding box center [177, 186] width 72 height 14
click at [667, 81] on h2 "الطلب #39608" at bounding box center [694, 80] width 91 height 24
copy h2 "39608"
click at [838, 138] on span "الطلبات 1" at bounding box center [838, 136] width 44 height 17
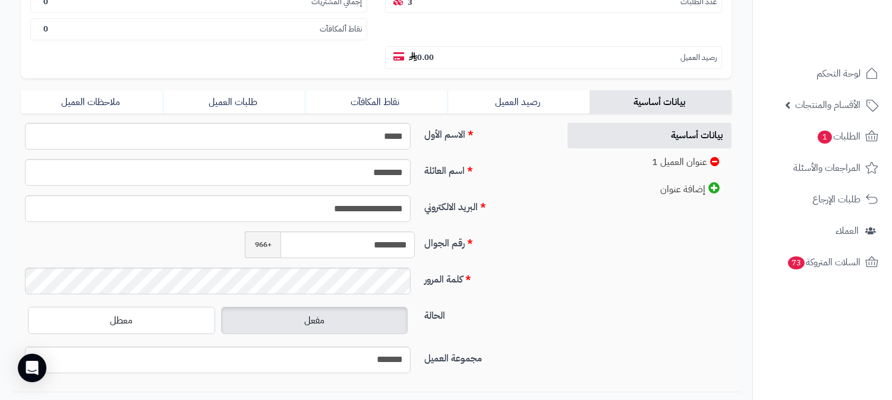
scroll to position [264, 0]
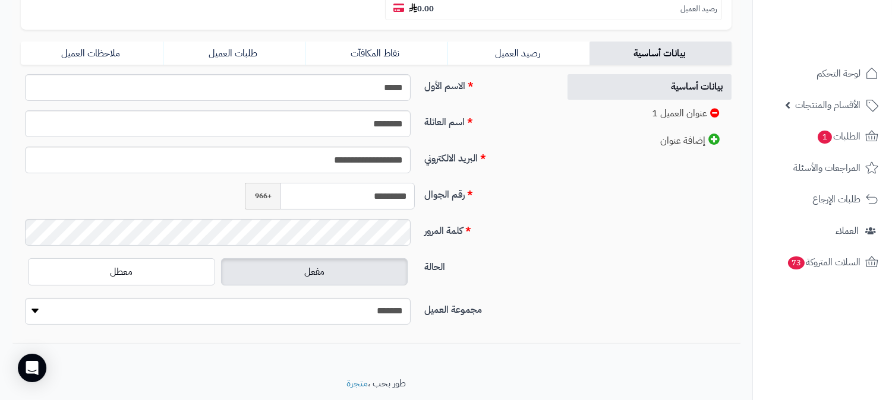
click at [370, 183] on input "*********" at bounding box center [347, 196] width 134 height 27
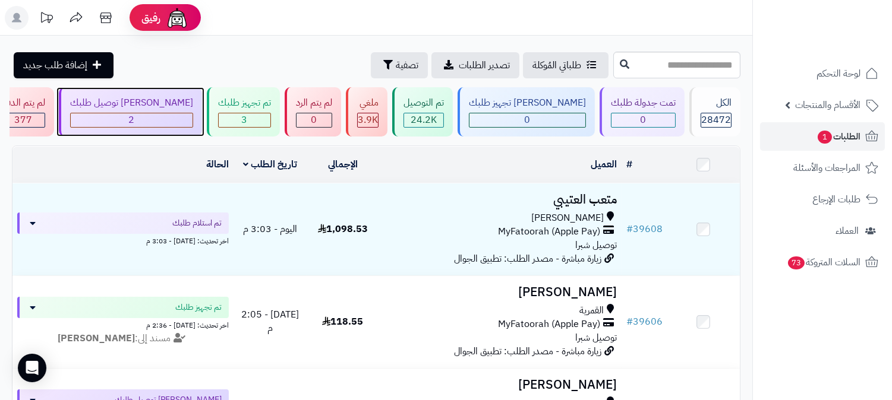
click at [193, 109] on div "[PERSON_NAME] توصيل طلبك" at bounding box center [131, 103] width 123 height 14
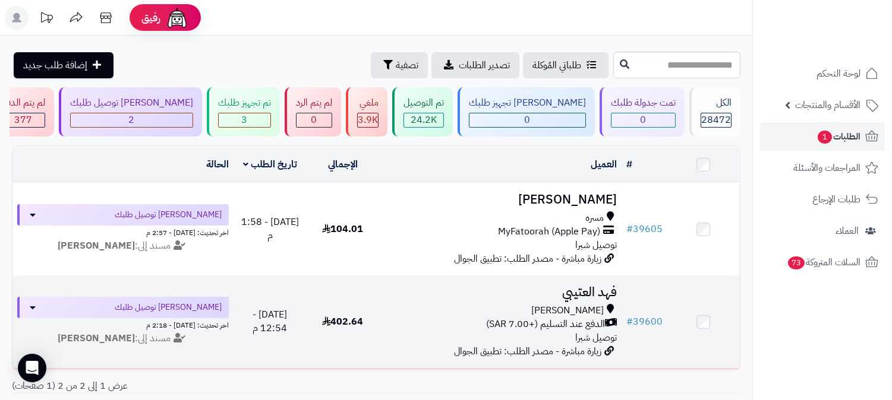
click at [585, 290] on h3 "فهد العتيبي" at bounding box center [500, 293] width 233 height 14
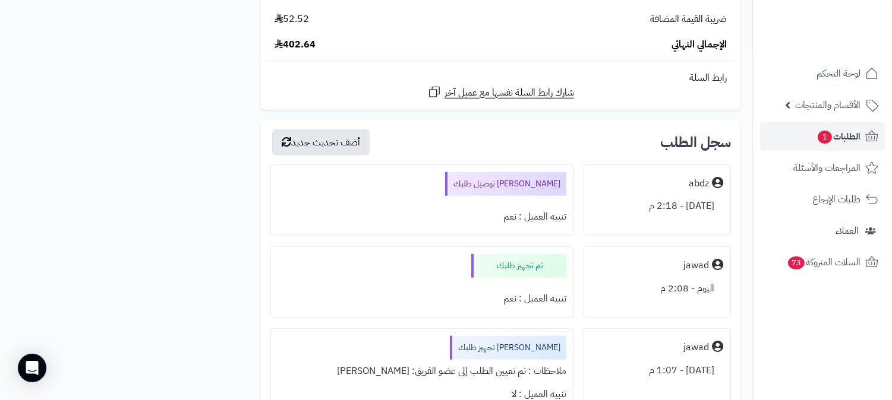
scroll to position [1650, 0]
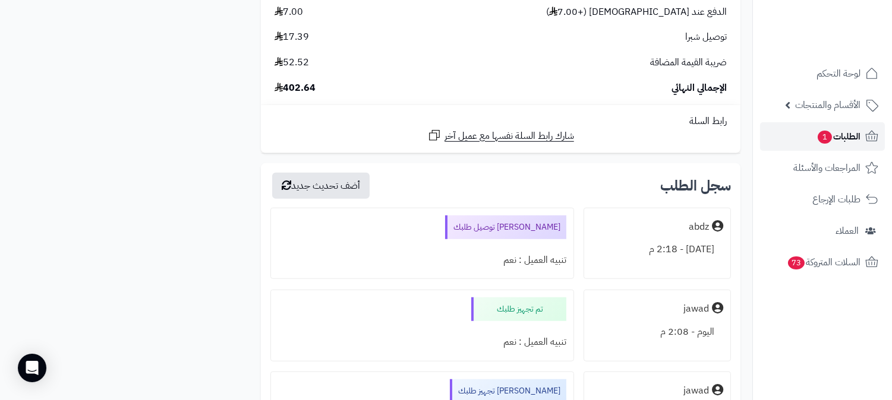
click at [847, 137] on span "الطلبات 1" at bounding box center [838, 136] width 44 height 17
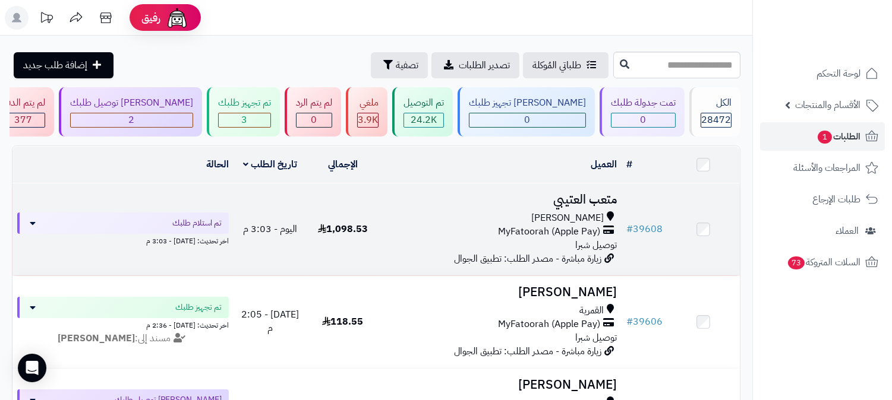
click at [602, 203] on h3 "متعب العتيبي" at bounding box center [500, 200] width 233 height 14
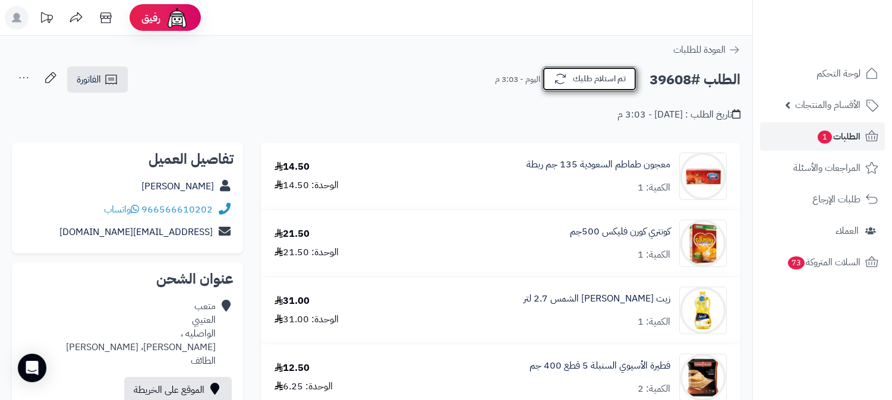
click at [571, 90] on button "تم استلام طلبك" at bounding box center [589, 79] width 95 height 25
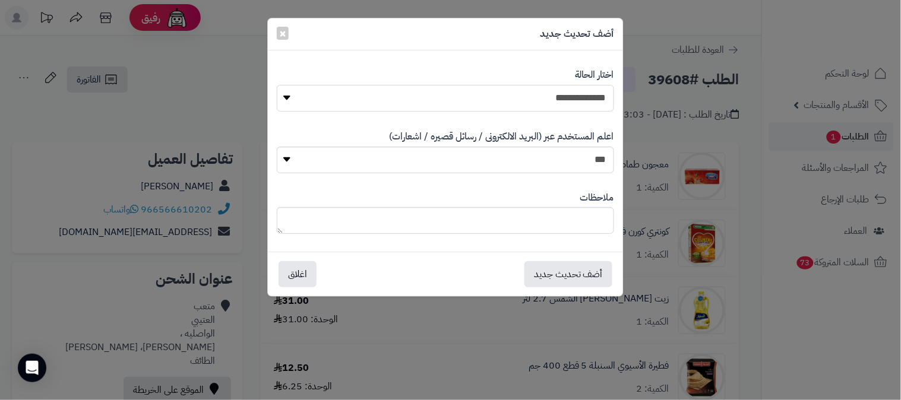
click at [576, 90] on select "**********" at bounding box center [446, 98] width 338 height 27
select select "*"
click at [277, 85] on select "**********" at bounding box center [446, 98] width 338 height 27
click at [580, 272] on button "أضف تحديث جديد" at bounding box center [569, 274] width 88 height 26
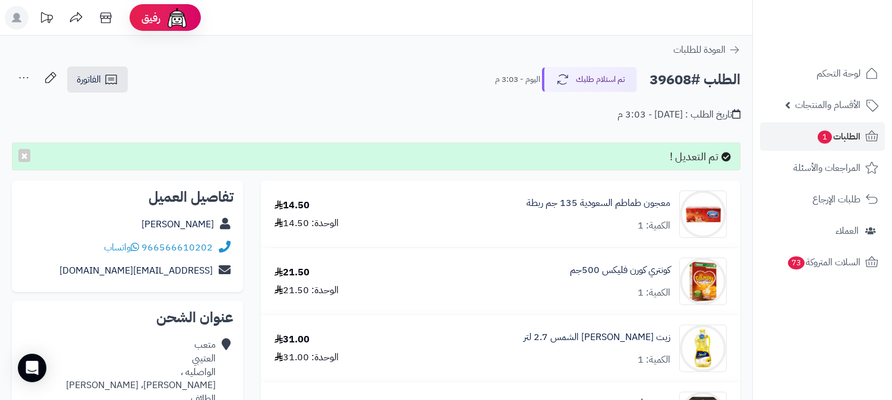
click at [20, 75] on icon at bounding box center [24, 78] width 24 height 24
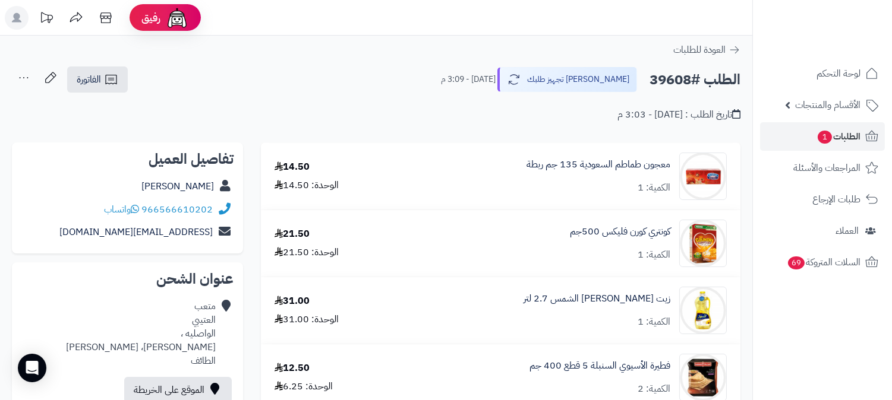
click at [24, 73] on icon at bounding box center [24, 78] width 24 height 24
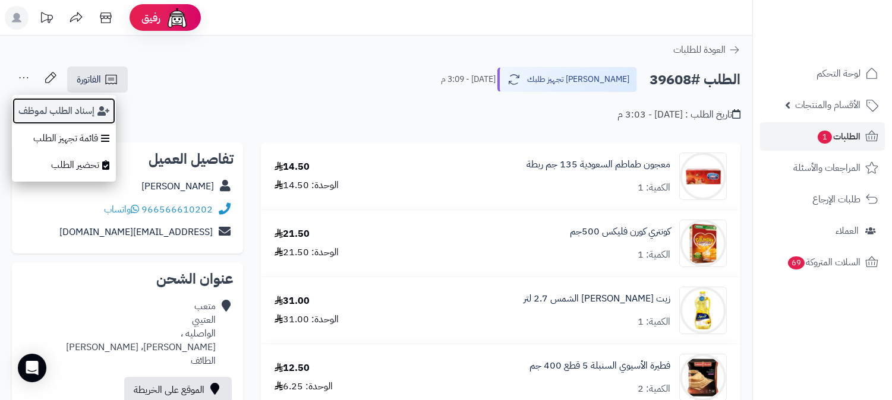
click at [32, 98] on button "إسناد الطلب لموظف" at bounding box center [64, 110] width 104 height 27
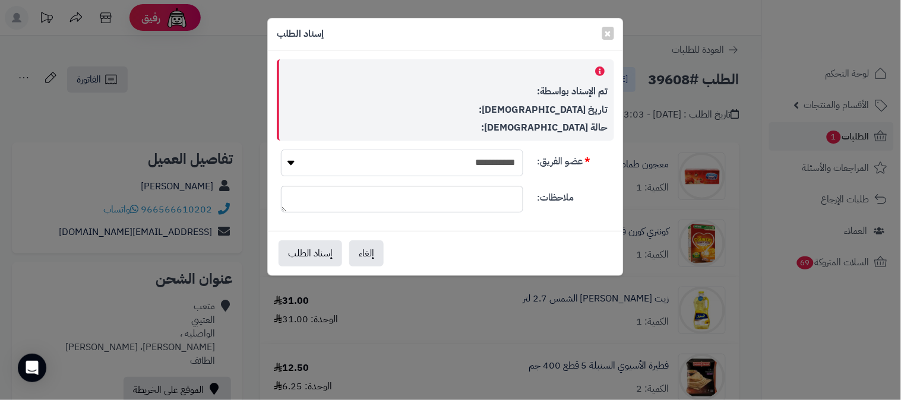
click at [400, 159] on select "**********" at bounding box center [402, 163] width 242 height 27
select select "**"
click at [281, 150] on select "**********" at bounding box center [402, 163] width 242 height 27
click at [318, 254] on button "إسناد الطلب" at bounding box center [311, 253] width 64 height 26
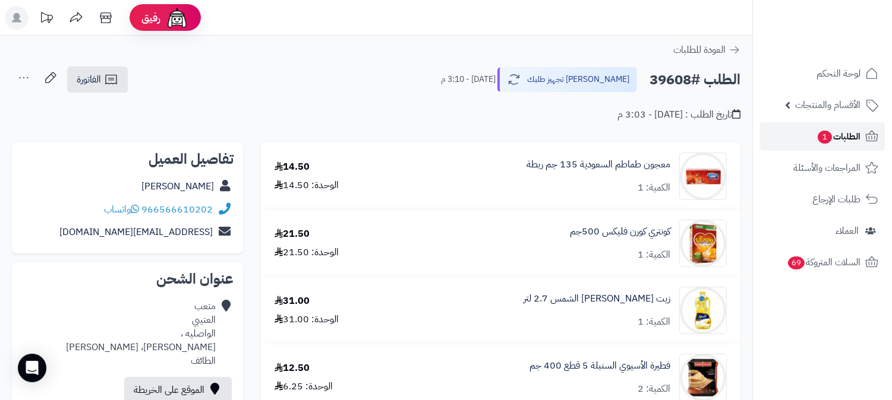
click at [839, 138] on span "الطلبات 1" at bounding box center [838, 136] width 44 height 17
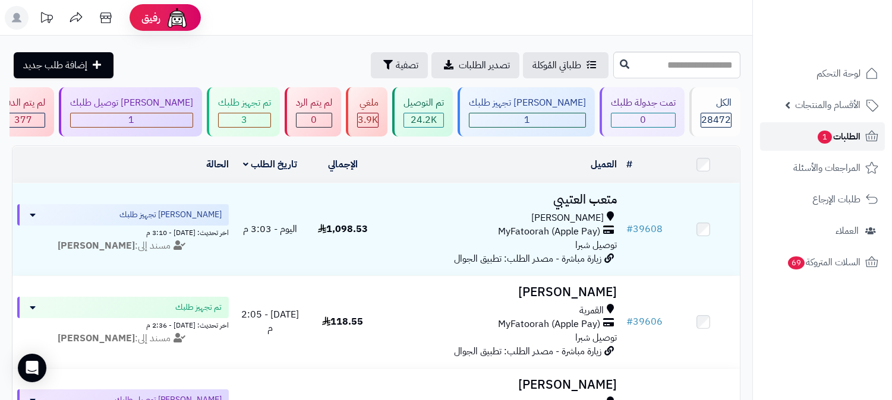
click at [837, 130] on span "الطلبات 1" at bounding box center [838, 136] width 44 height 17
click at [863, 131] on link "الطلبات 1" at bounding box center [822, 136] width 125 height 29
click at [859, 137] on span "الطلبات 1" at bounding box center [838, 136] width 44 height 17
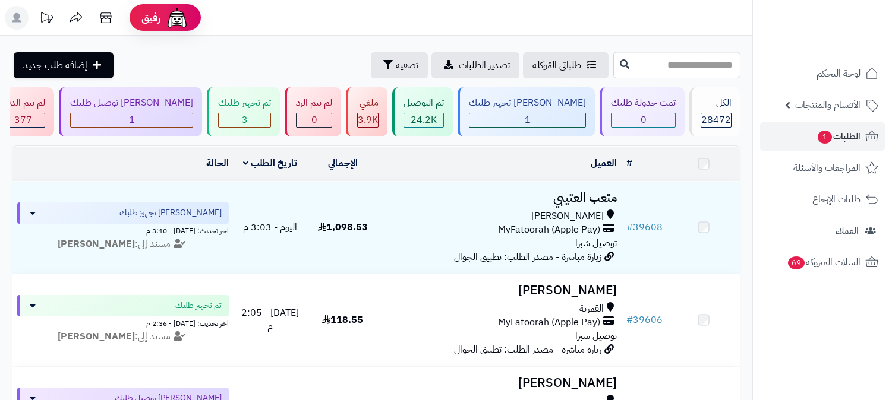
click at [270, 117] on div "3" at bounding box center [245, 120] width 52 height 14
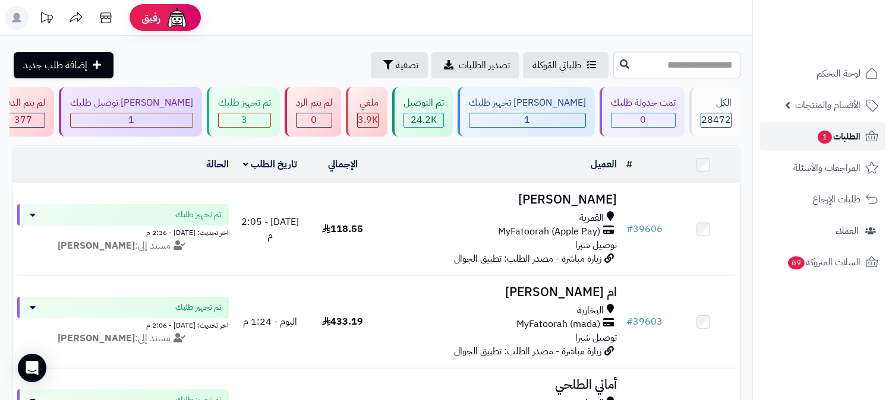
click at [833, 137] on span "الطلبات 1" at bounding box center [838, 136] width 44 height 17
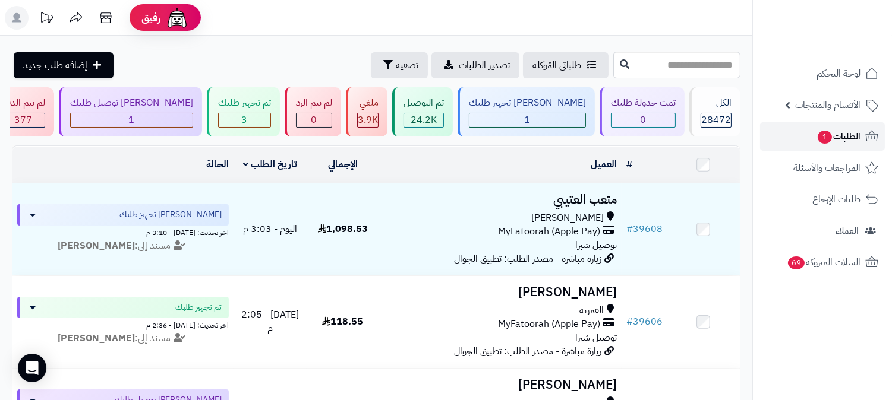
click at [835, 139] on span "الطلبات 1" at bounding box center [838, 136] width 44 height 17
click at [721, 69] on input "text" at bounding box center [676, 65] width 127 height 27
type input "*****"
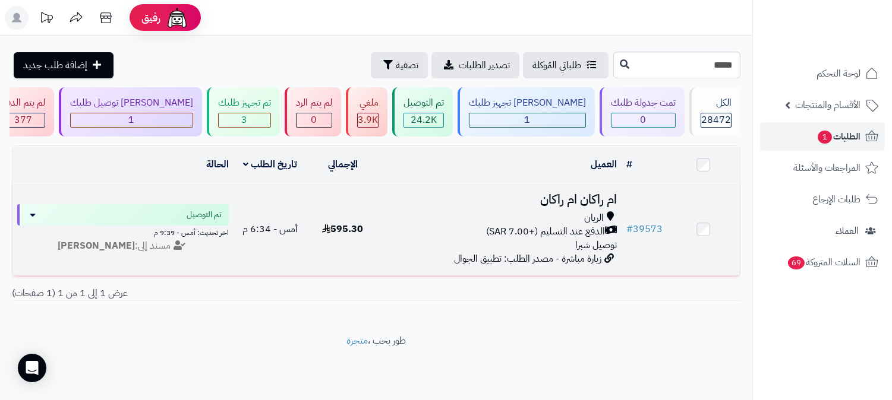
click at [598, 193] on h3 "ام راكان ام راكان" at bounding box center [500, 200] width 233 height 14
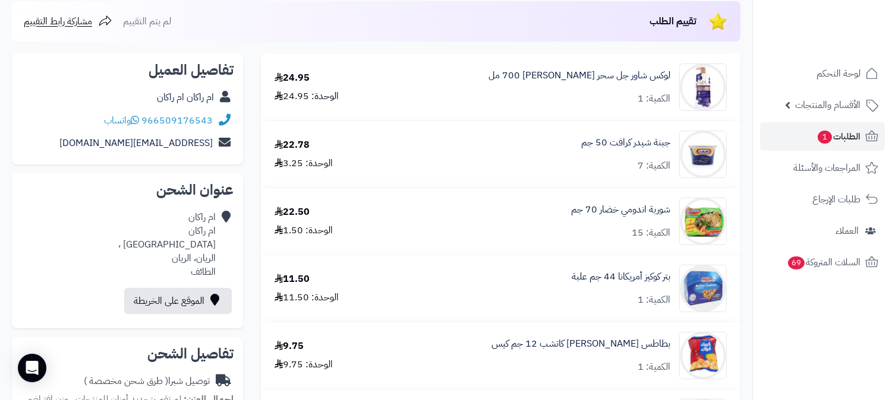
scroll to position [198, 0]
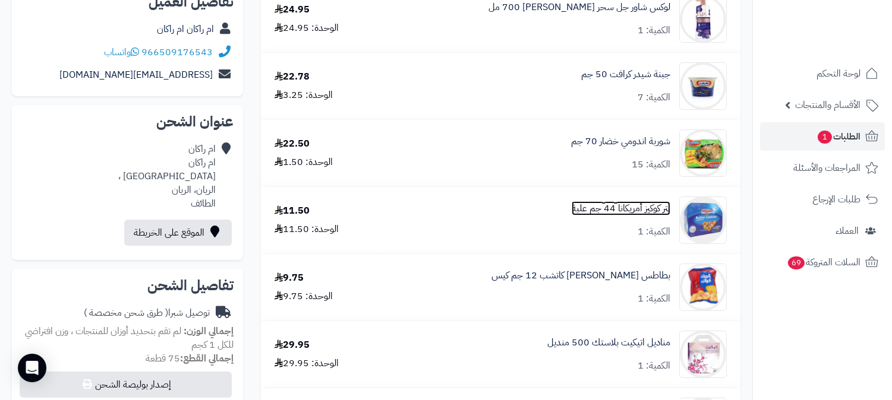
click at [649, 210] on link "بتر كوكيز أمريكانا 44 جم علبة" at bounding box center [621, 209] width 99 height 14
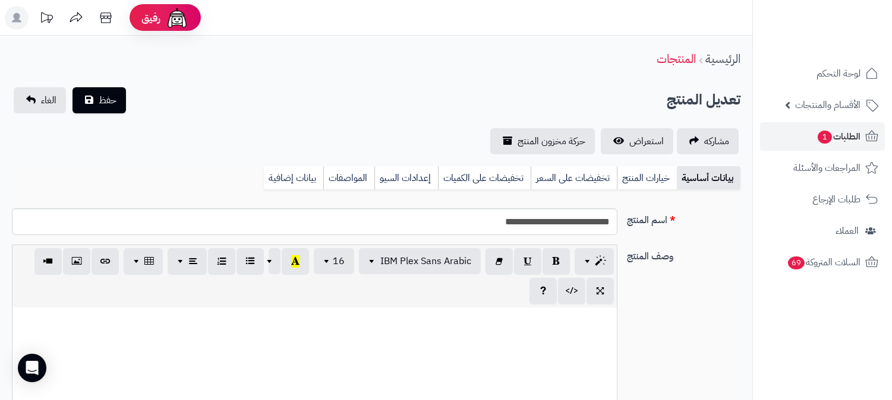
scroll to position [598, 0]
click at [316, 174] on link "بيانات إضافية" at bounding box center [293, 178] width 59 height 24
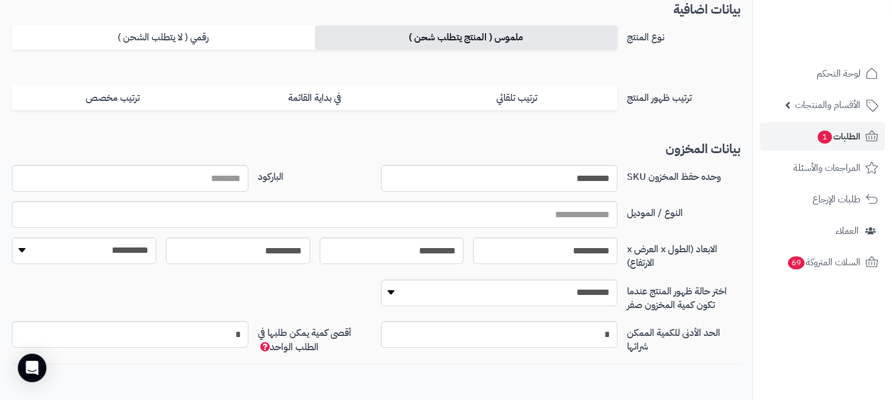
scroll to position [198, 0]
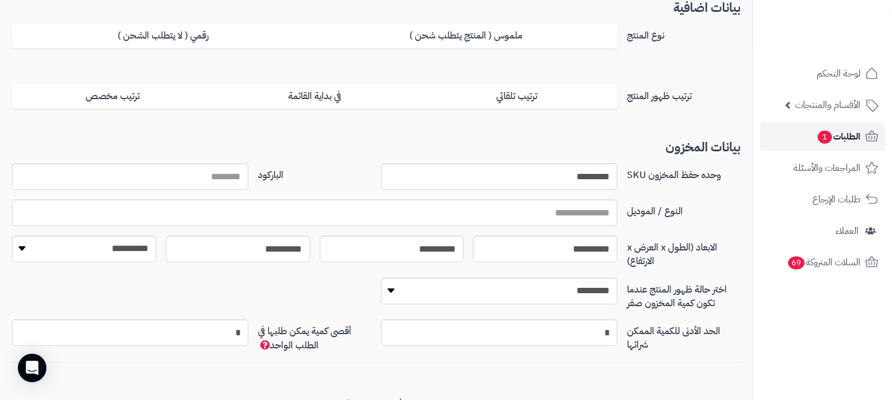
click at [856, 143] on span "الطلبات 1" at bounding box center [838, 136] width 44 height 17
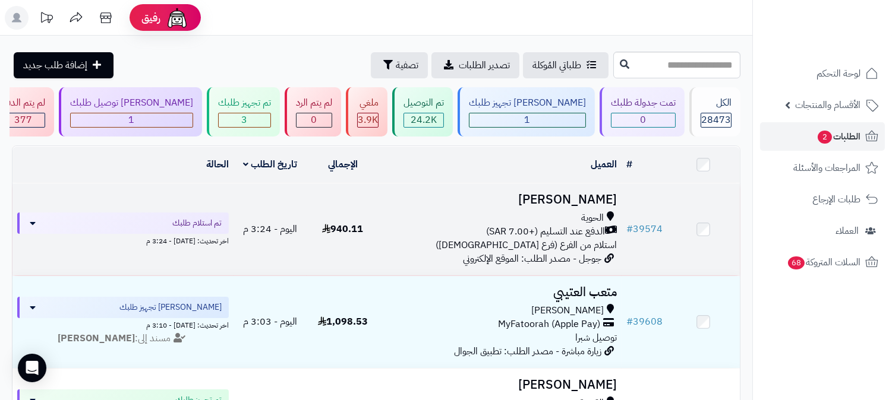
click at [592, 212] on span "الحوية" at bounding box center [592, 219] width 23 height 14
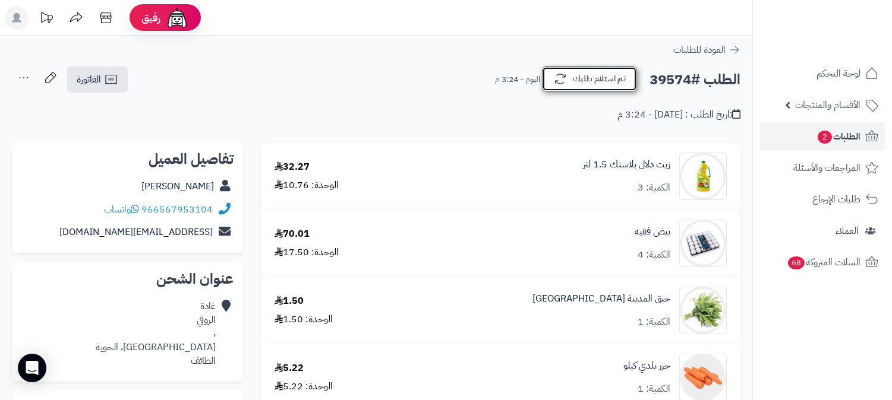
click at [565, 83] on icon "button" at bounding box center [560, 79] width 14 height 14
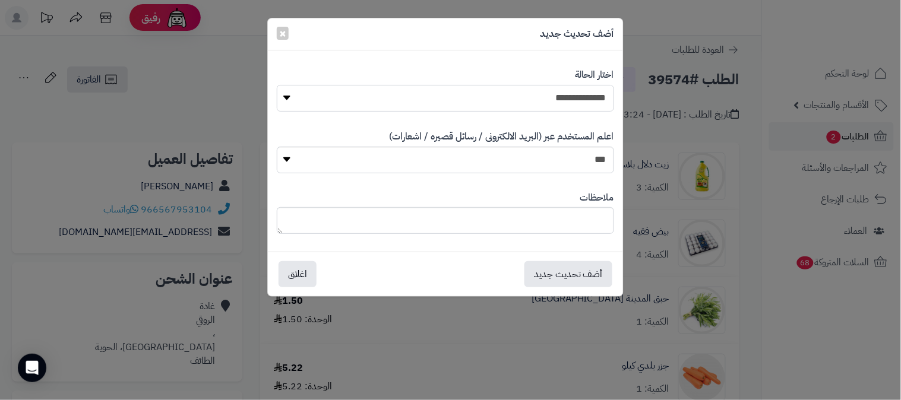
click at [566, 96] on select "**********" at bounding box center [446, 98] width 338 height 27
select select "*"
click at [277, 85] on select "**********" at bounding box center [446, 98] width 338 height 27
click at [562, 277] on button "أضف تحديث جديد" at bounding box center [569, 274] width 88 height 26
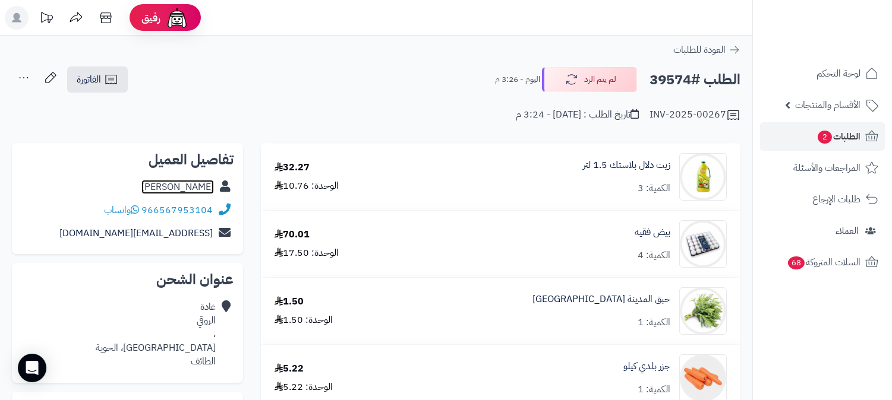
click at [203, 187] on link "غادة الروقي" at bounding box center [177, 187] width 72 height 14
click at [850, 134] on span "الطلبات 2" at bounding box center [838, 136] width 44 height 17
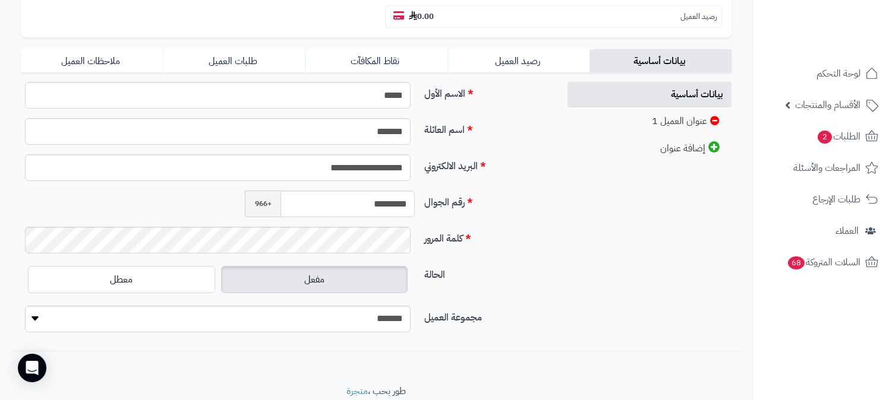
scroll to position [264, 0]
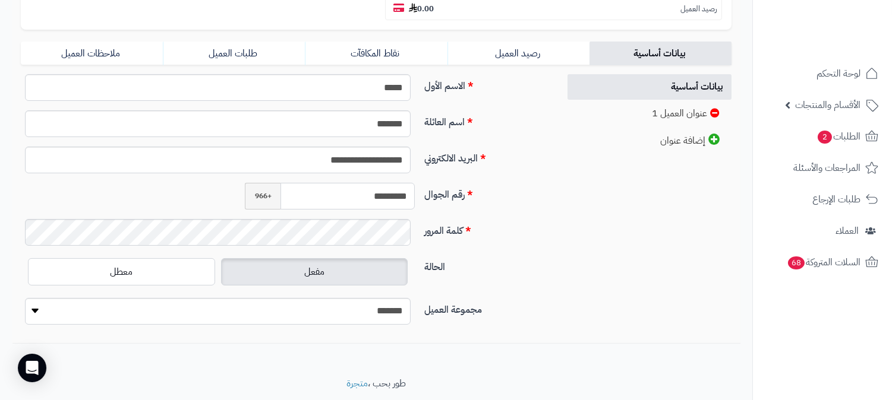
click at [377, 183] on input "*********" at bounding box center [347, 196] width 134 height 27
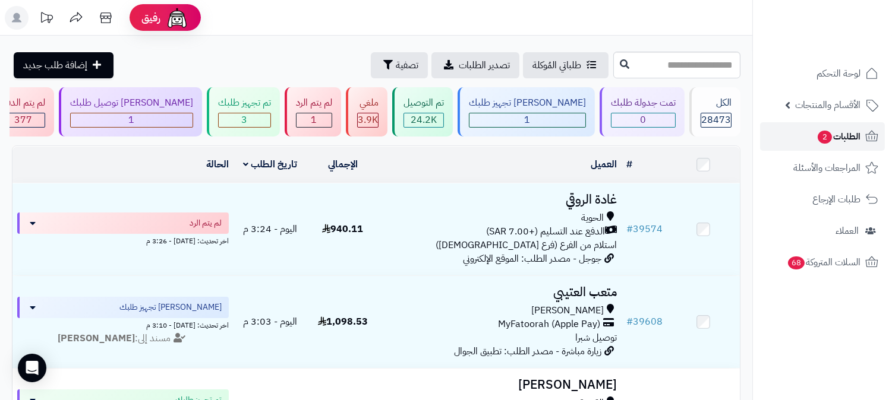
click at [846, 135] on span "الطلبات 2" at bounding box center [838, 136] width 44 height 17
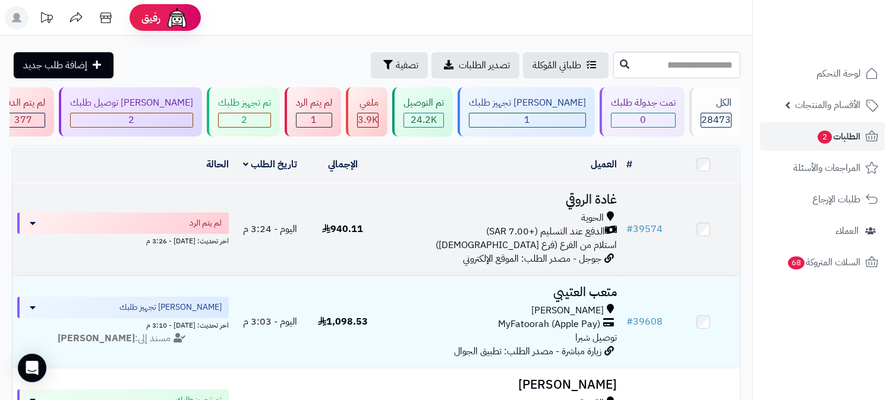
click at [592, 202] on h3 "غادة الروقي" at bounding box center [500, 200] width 233 height 14
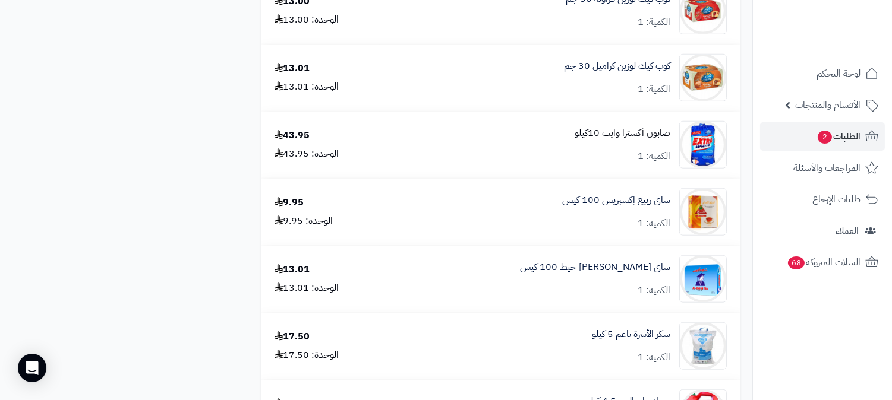
scroll to position [2112, 0]
click at [620, 143] on div "صابون أكسترا وايت 10كيلو الكمية: 1" at bounding box center [623, 146] width 96 height 37
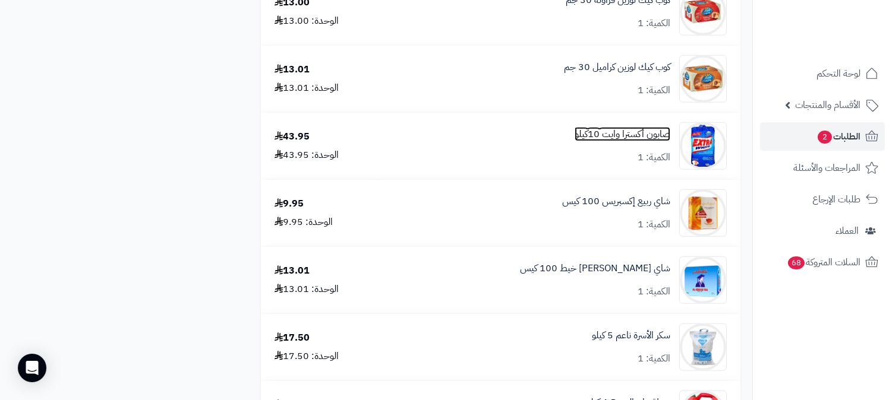
click at [620, 134] on link "صابون أكسترا وايت 10كيلو" at bounding box center [623, 135] width 96 height 14
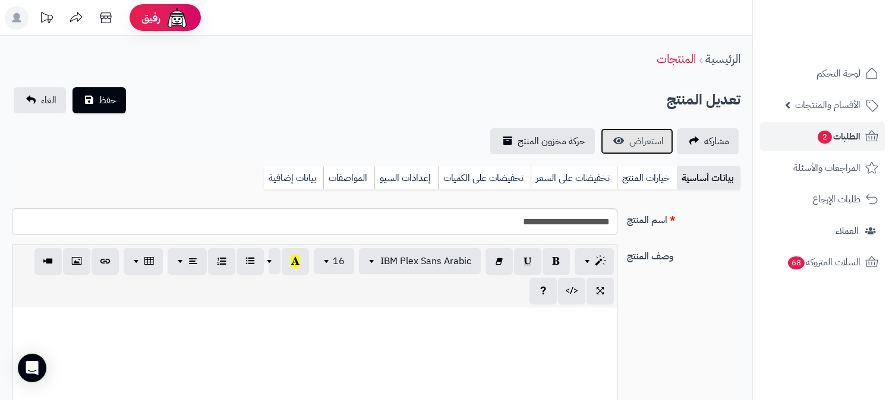
click at [628, 137] on link "استعراض" at bounding box center [637, 141] width 72 height 26
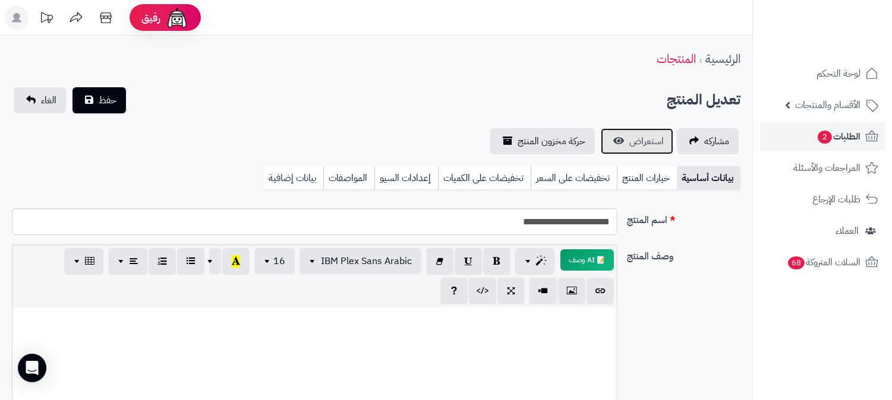
scroll to position [1188, 0]
click at [846, 138] on span "الطلبات 2" at bounding box center [838, 136] width 44 height 17
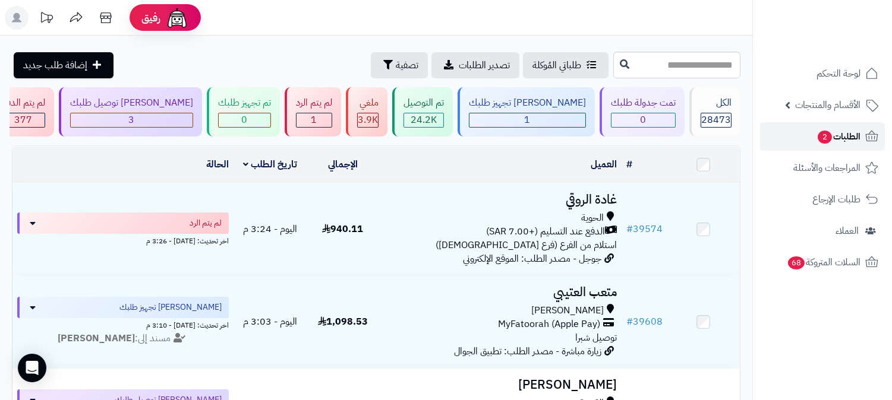
click at [847, 138] on span "الطلبات 2" at bounding box center [838, 136] width 44 height 17
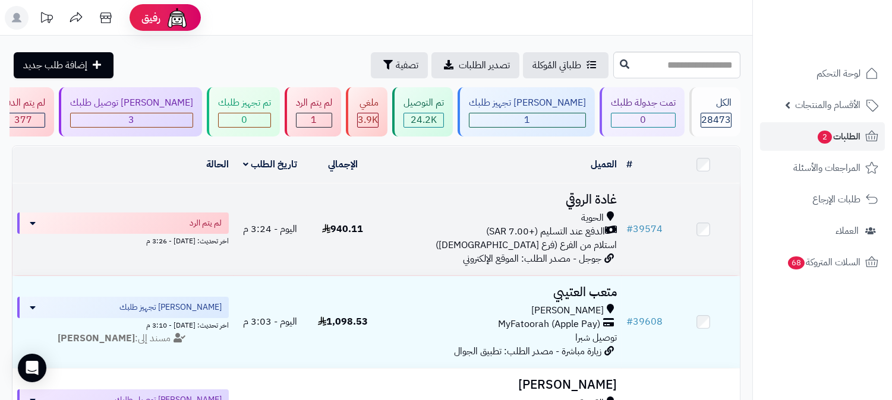
click at [594, 203] on h3 "غادة الروقي" at bounding box center [500, 200] width 233 height 14
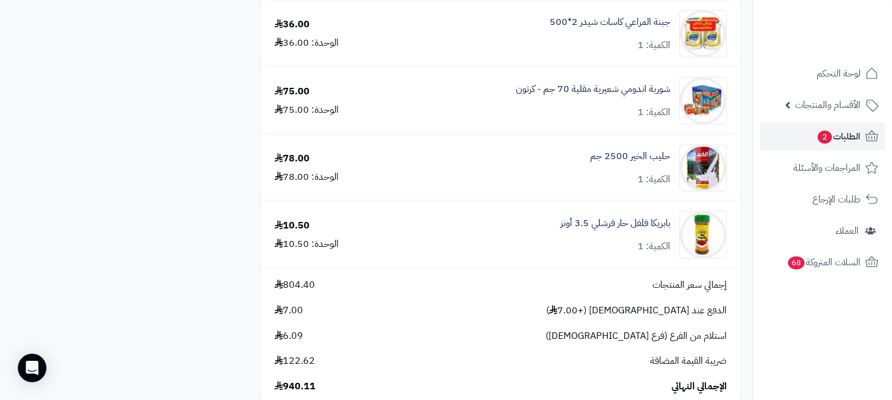
scroll to position [2707, 0]
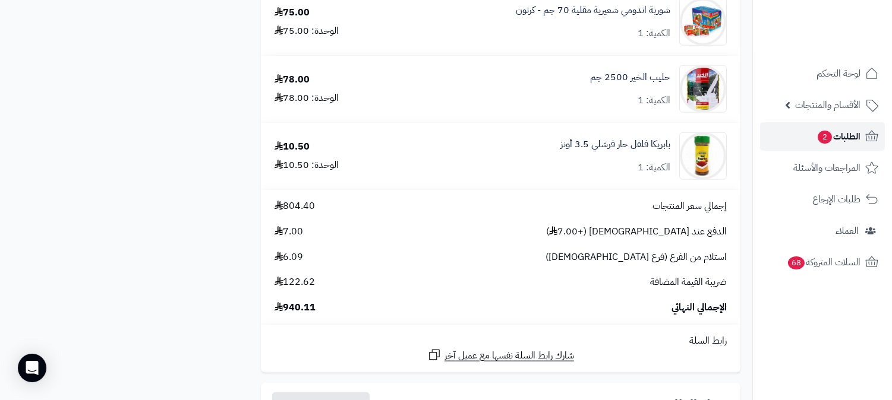
click at [838, 134] on span "الطلبات 2" at bounding box center [838, 136] width 44 height 17
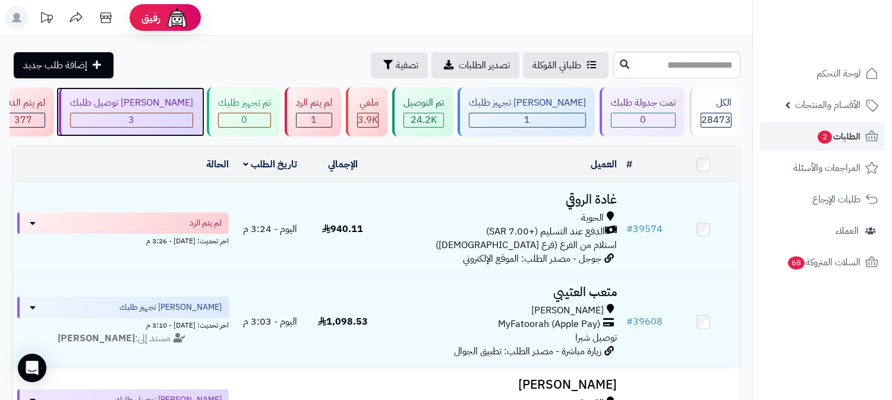
click at [193, 102] on div "[PERSON_NAME] توصيل طلبك" at bounding box center [131, 103] width 123 height 14
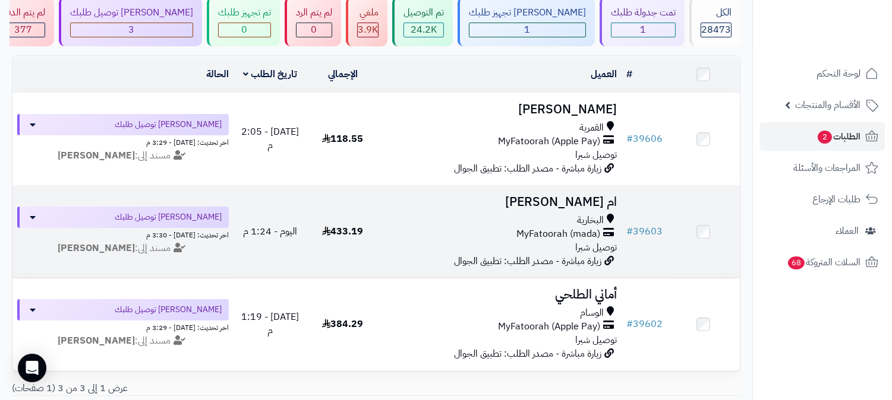
scroll to position [55, 0]
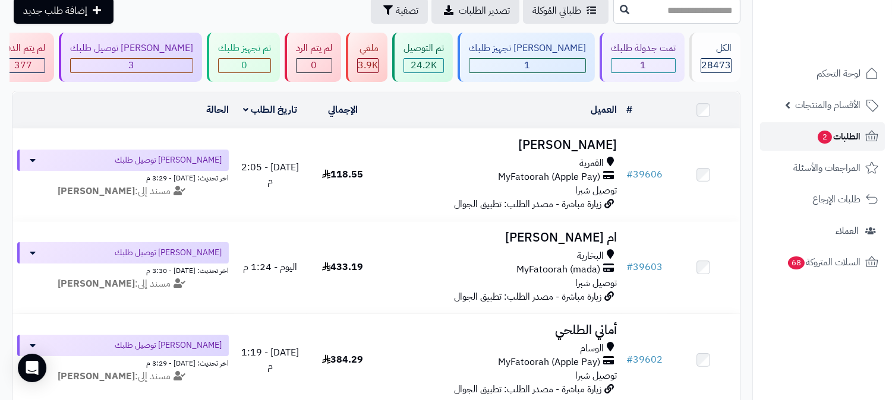
click at [826, 137] on span "2" at bounding box center [825, 137] width 14 height 13
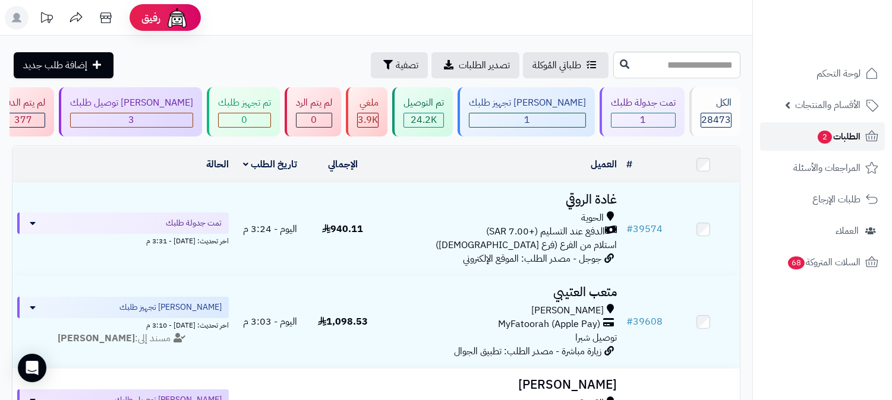
click at [823, 138] on span "2" at bounding box center [825, 137] width 14 height 13
click at [826, 141] on span "2" at bounding box center [825, 138] width 15 height 14
